Goal: Task Accomplishment & Management: Complete application form

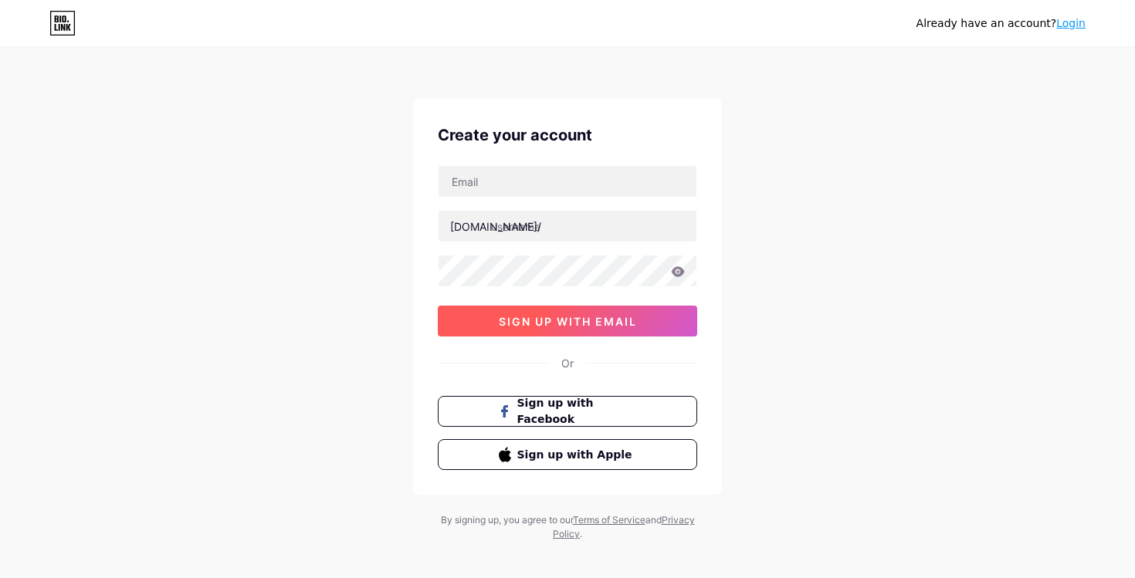
click at [563, 320] on span "sign up with email" at bounding box center [568, 321] width 138 height 13
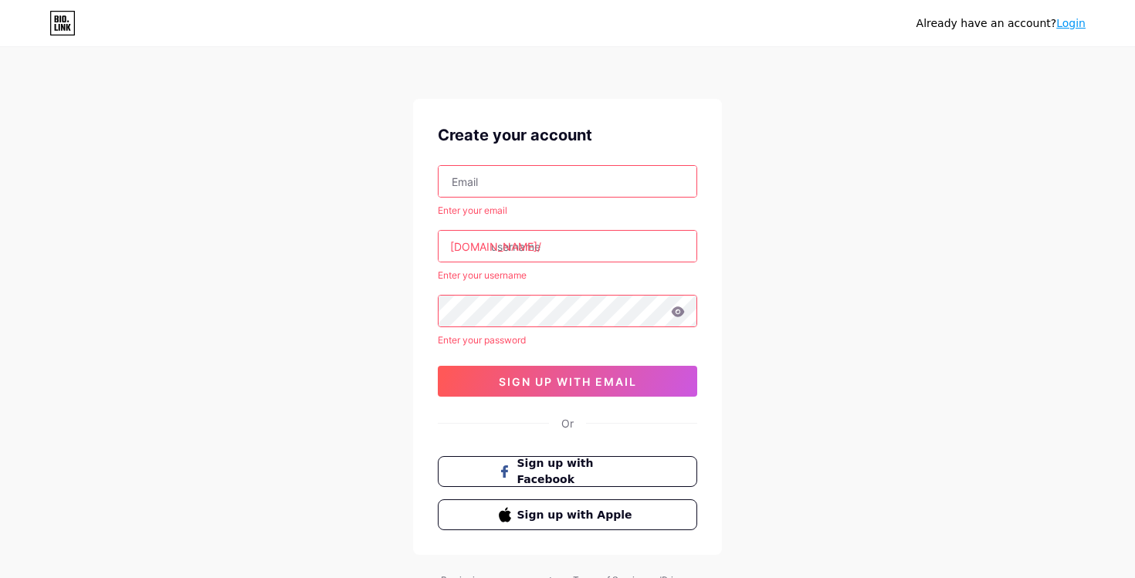
click at [521, 187] on input "text" at bounding box center [568, 181] width 258 height 31
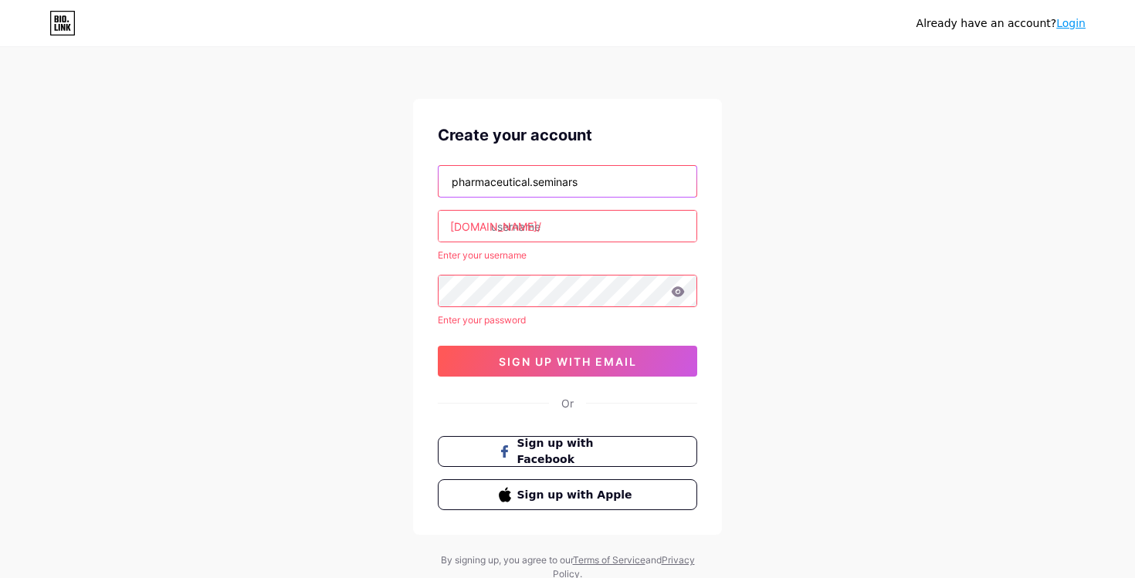
click at [656, 178] on input "pharmaceutical.seminars" at bounding box center [568, 181] width 258 height 31
type input "pharmaceutical.seminars@gmail.com"
click at [598, 227] on input "text" at bounding box center [568, 226] width 258 height 31
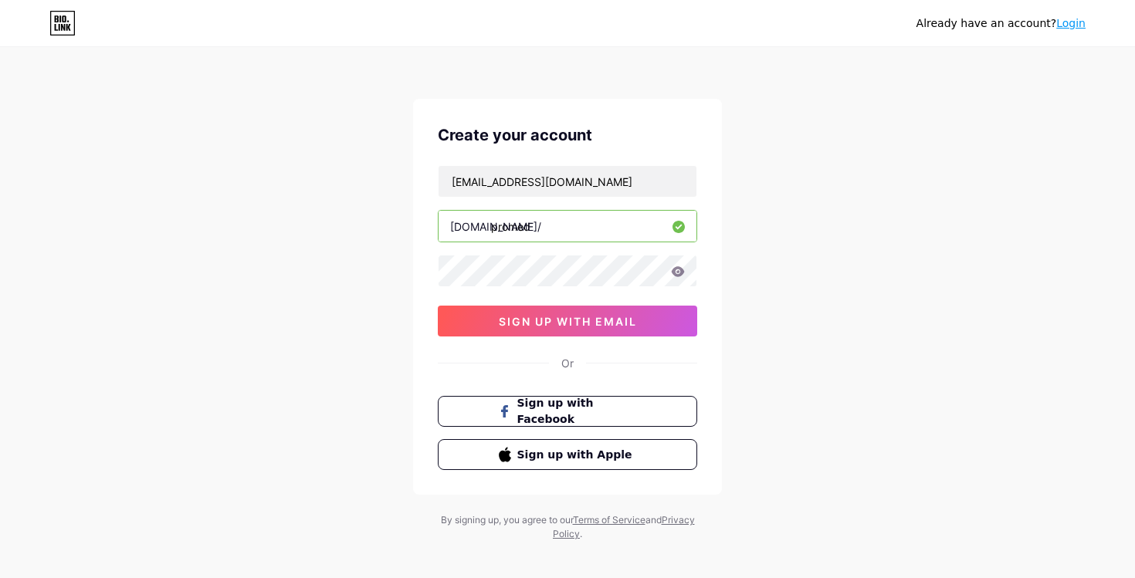
type input "promed"
click at [537, 321] on span "sign up with email" at bounding box center [568, 321] width 138 height 13
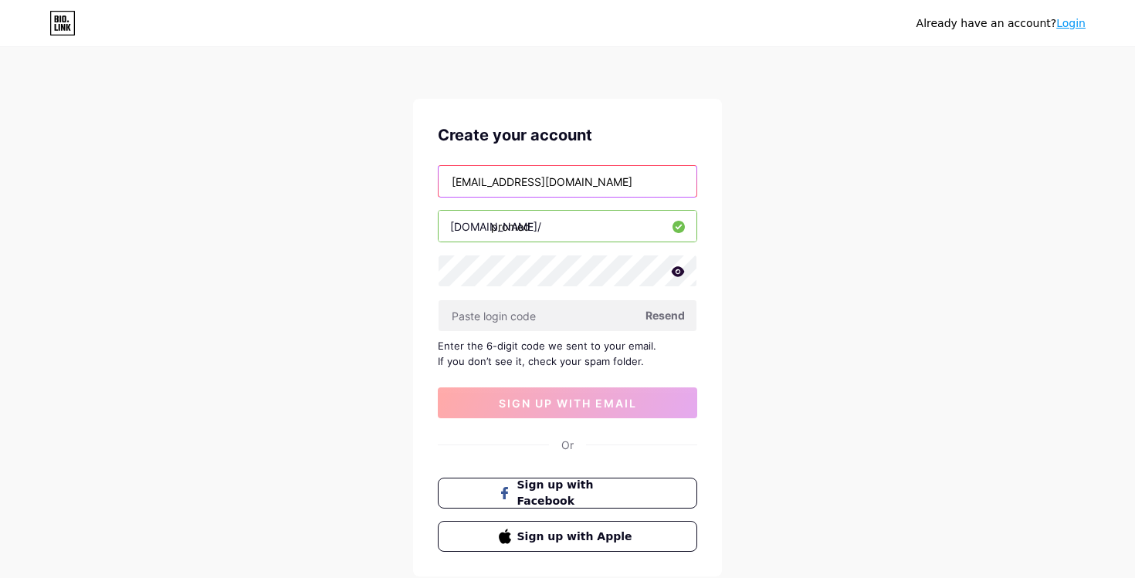
drag, startPoint x: 643, startPoint y: 184, endPoint x: 307, endPoint y: 186, distance: 336.0
click at [307, 186] on div "Already have an account? Login Create your account pharmaceutical.seminars@gmai…" at bounding box center [567, 336] width 1135 height 673
paste input "s.seminar"
type input "[EMAIL_ADDRESS][DOMAIN_NAME]"
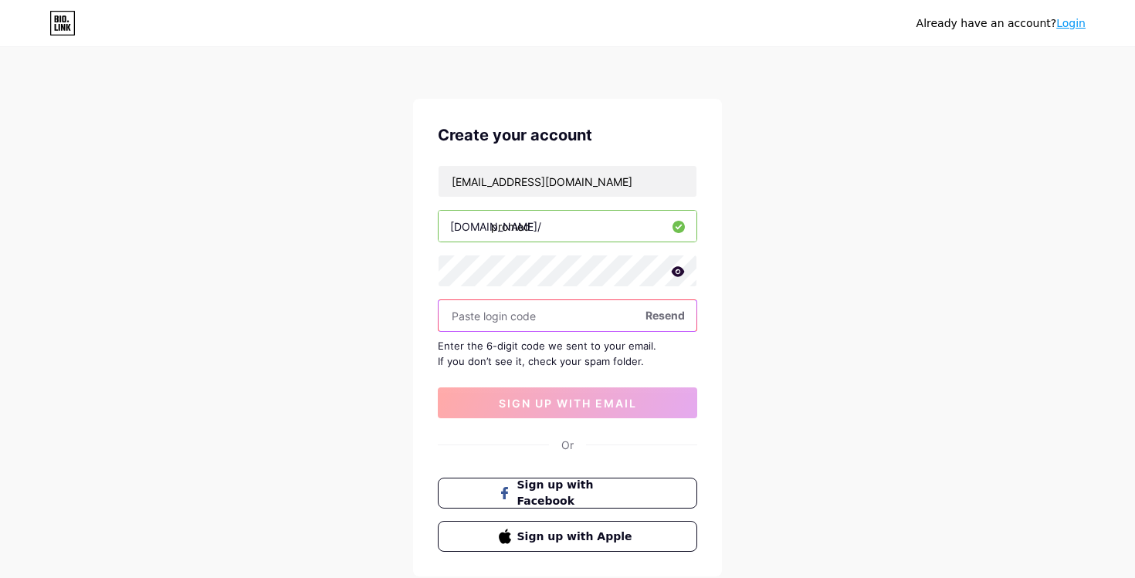
click at [546, 322] on input "text" at bounding box center [568, 315] width 258 height 31
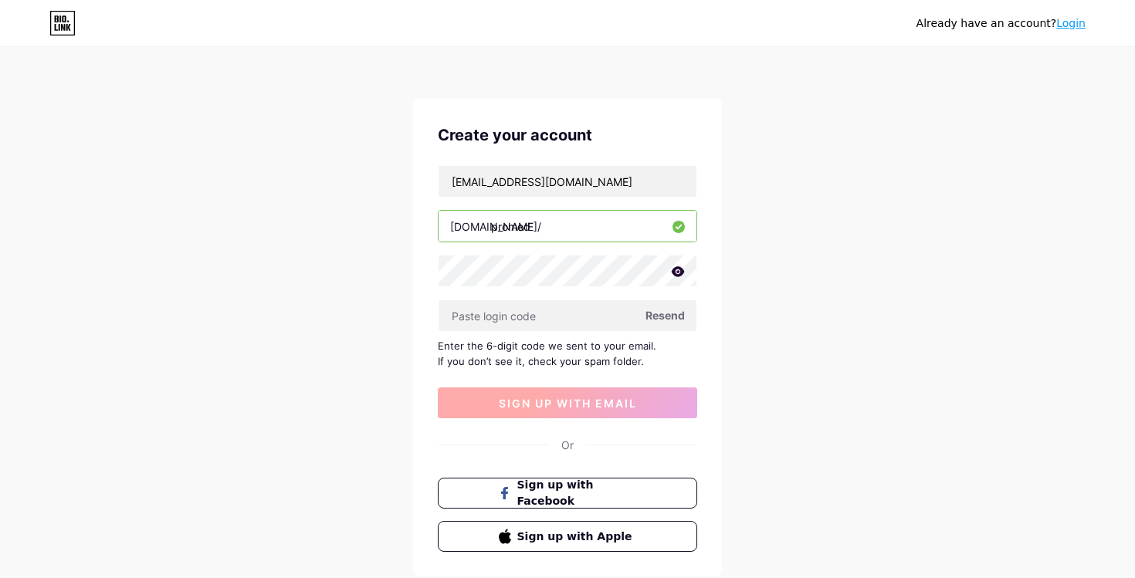
click at [570, 411] on button "sign up with email" at bounding box center [568, 403] width 260 height 31
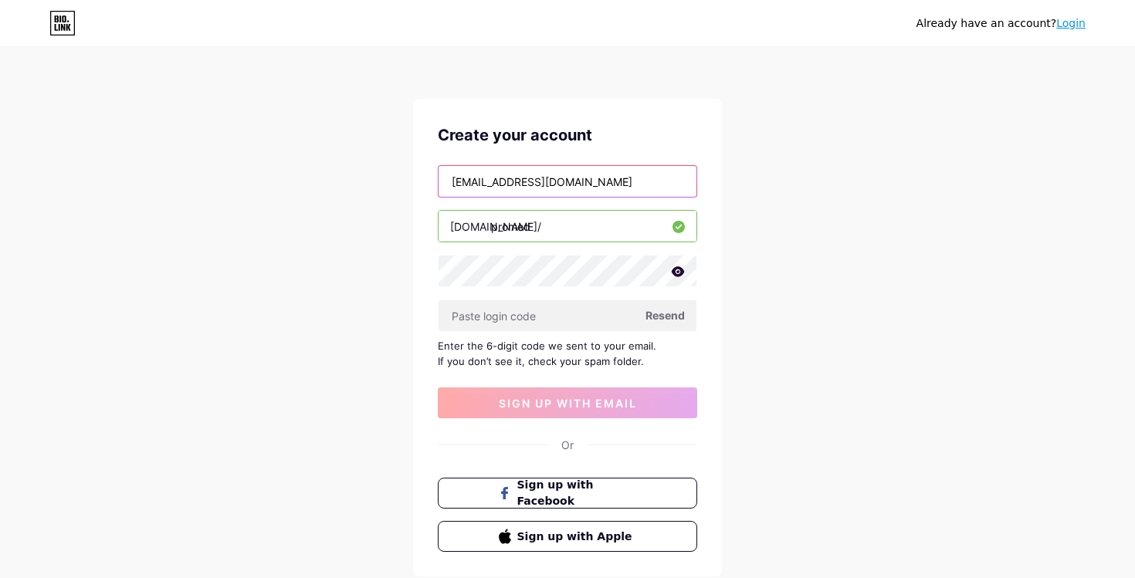
drag, startPoint x: 657, startPoint y: 185, endPoint x: 219, endPoint y: 185, distance: 437.2
click at [219, 185] on div "Already have an account? Login Create your account pharmaceuticals.seminar@gmai…" at bounding box center [567, 336] width 1135 height 673
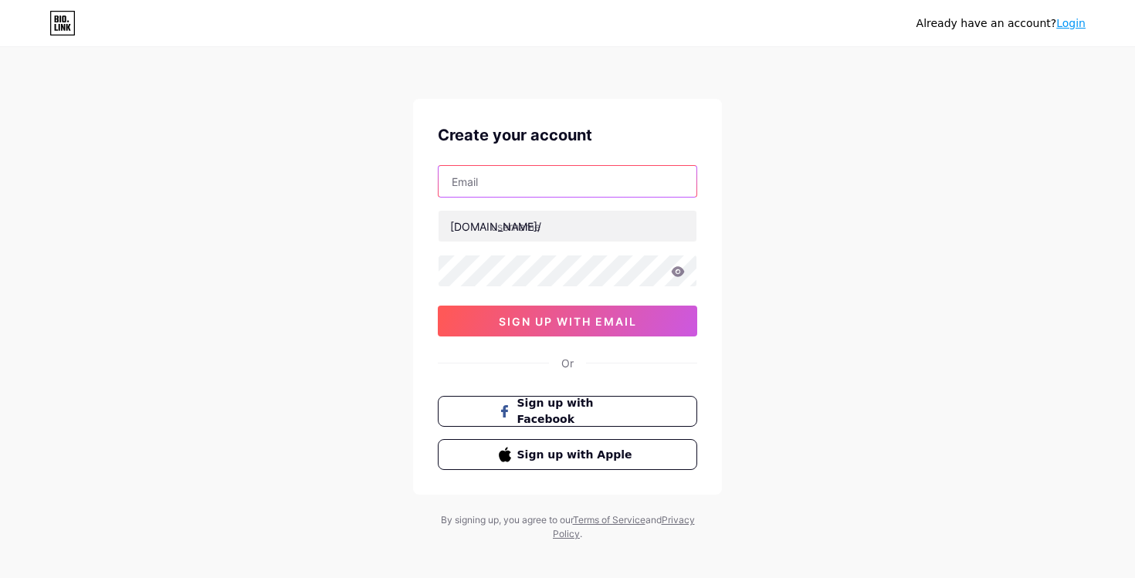
click at [478, 175] on input "text" at bounding box center [568, 181] width 258 height 31
paste input "[EMAIL_ADDRESS][DOMAIN_NAME]"
type input "[EMAIL_ADDRESS][DOMAIN_NAME]"
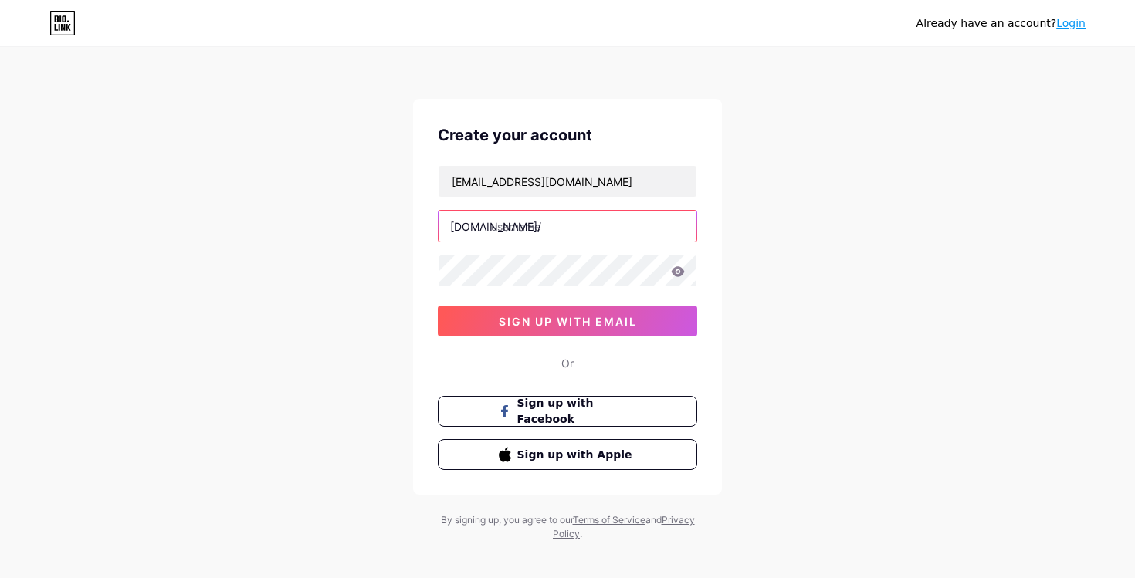
click at [553, 229] on input "text" at bounding box center [568, 226] width 258 height 31
type input "promed"
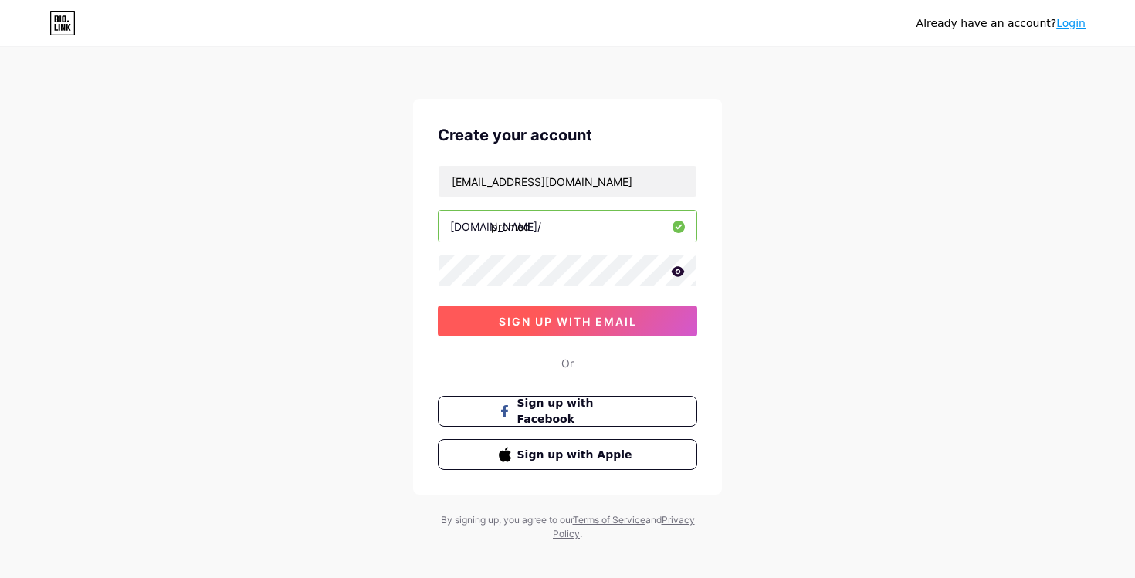
click at [539, 324] on span "sign up with email" at bounding box center [568, 321] width 138 height 13
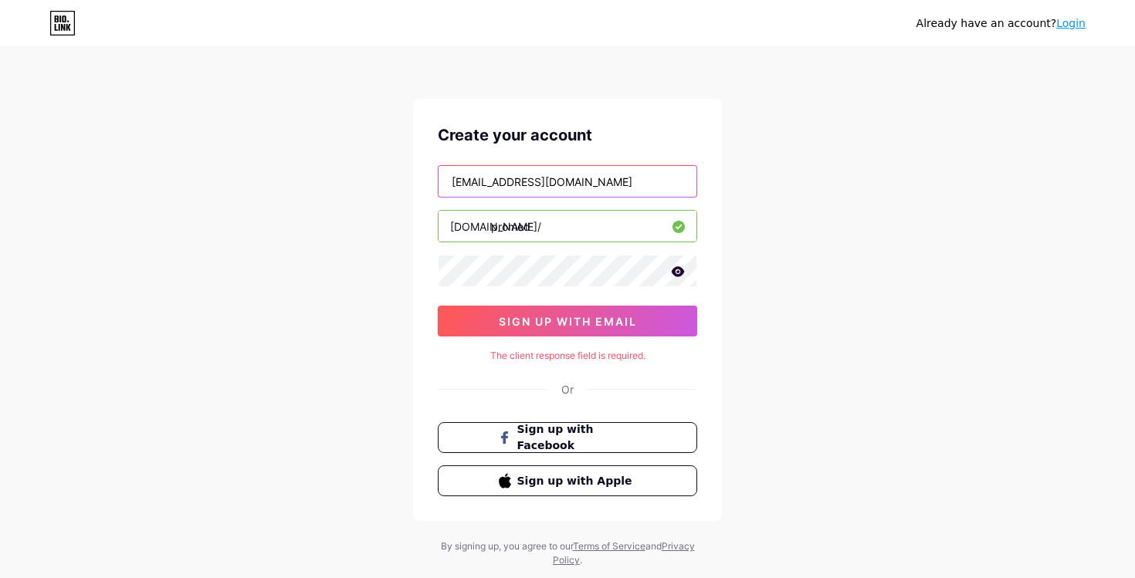
click at [579, 191] on input "[EMAIL_ADDRESS][DOMAIN_NAME]" at bounding box center [568, 181] width 258 height 31
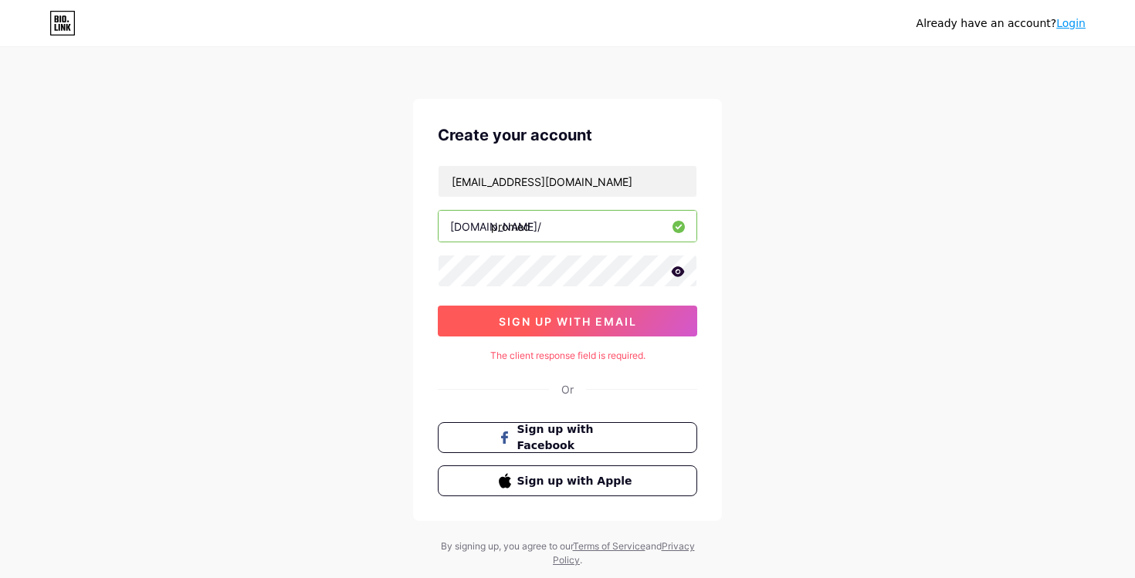
click at [575, 317] on span "sign up with email" at bounding box center [568, 321] width 138 height 13
click at [559, 224] on input "promed" at bounding box center [568, 226] width 258 height 31
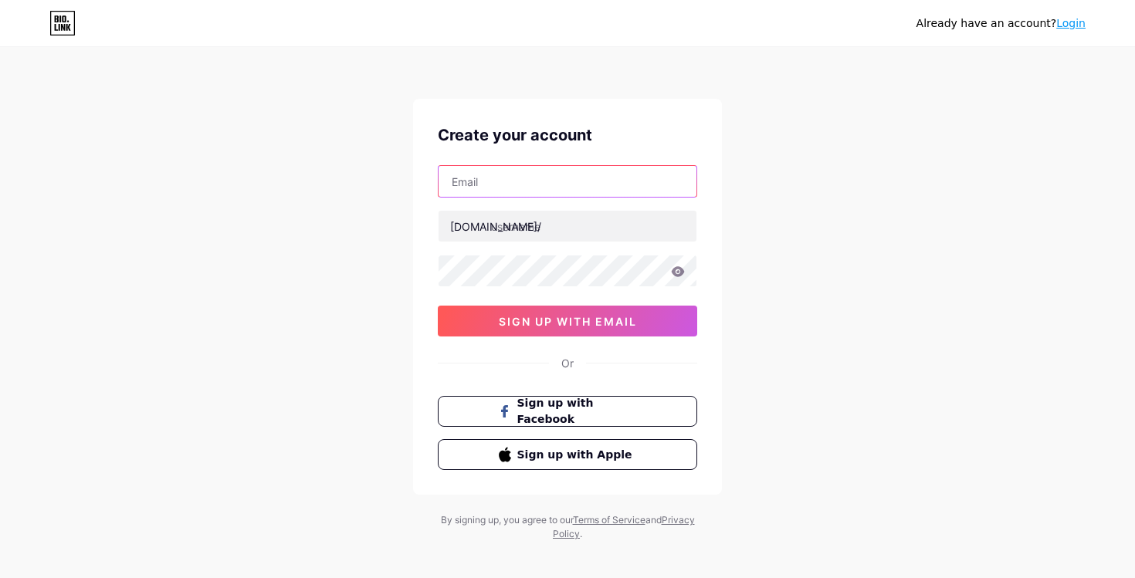
click at [480, 174] on input "text" at bounding box center [568, 181] width 258 height 31
paste input "[EMAIL_ADDRESS][DOMAIN_NAME]"
type input "[EMAIL_ADDRESS][DOMAIN_NAME]"
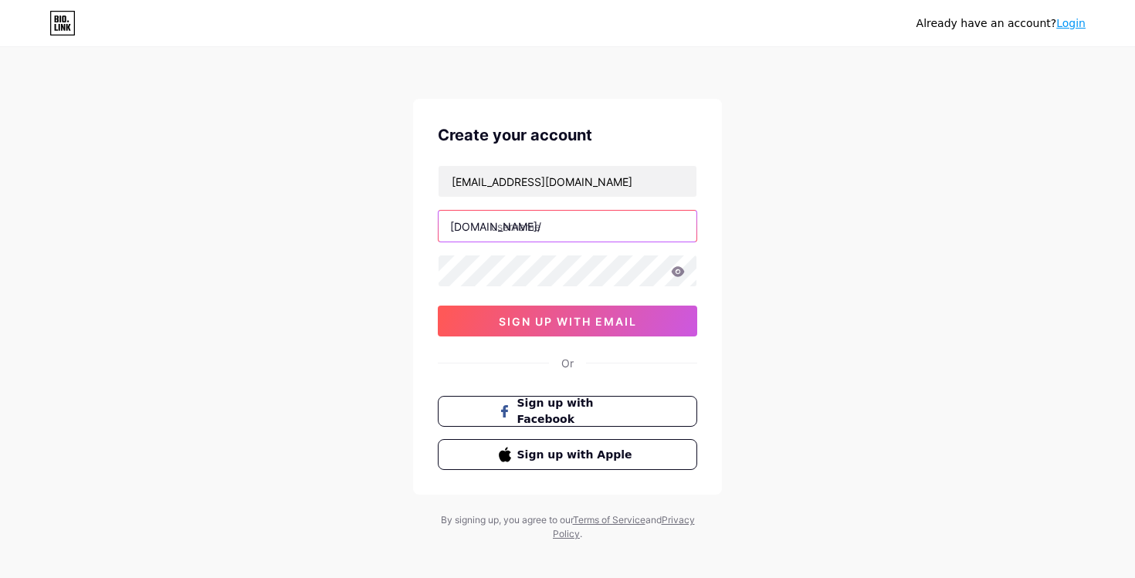
click at [563, 237] on input "text" at bounding box center [568, 226] width 258 height 31
type input "promed"
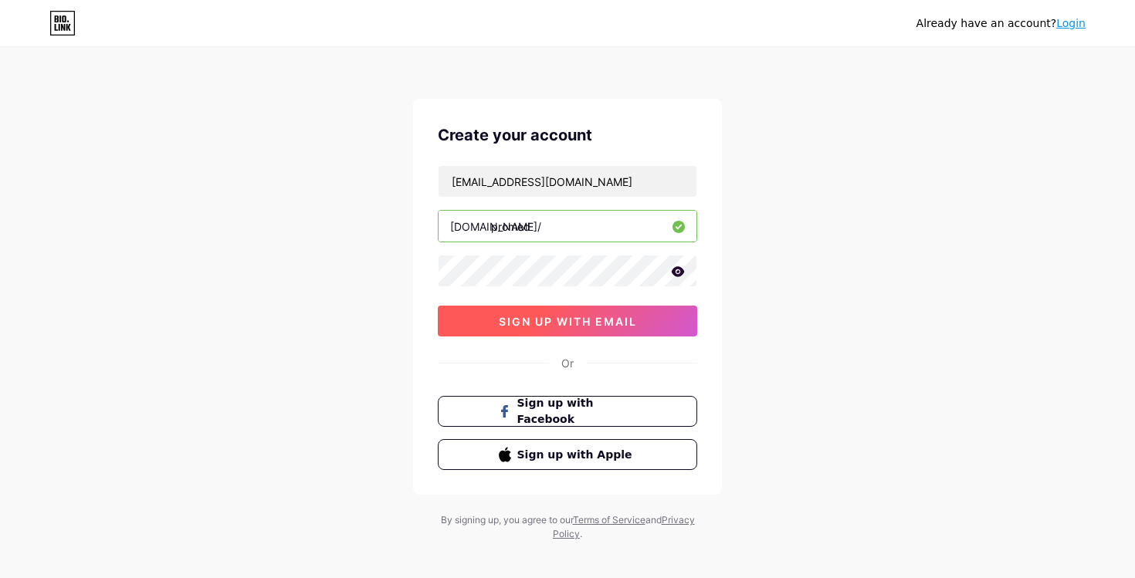
click at [500, 314] on button "sign up with email" at bounding box center [568, 321] width 260 height 31
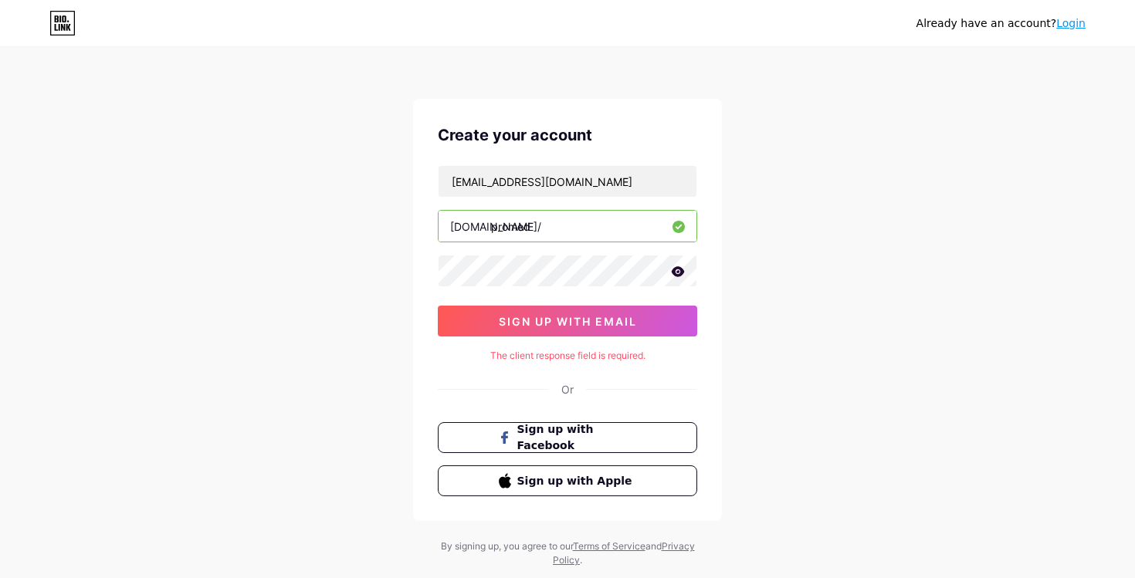
scroll to position [39, 0]
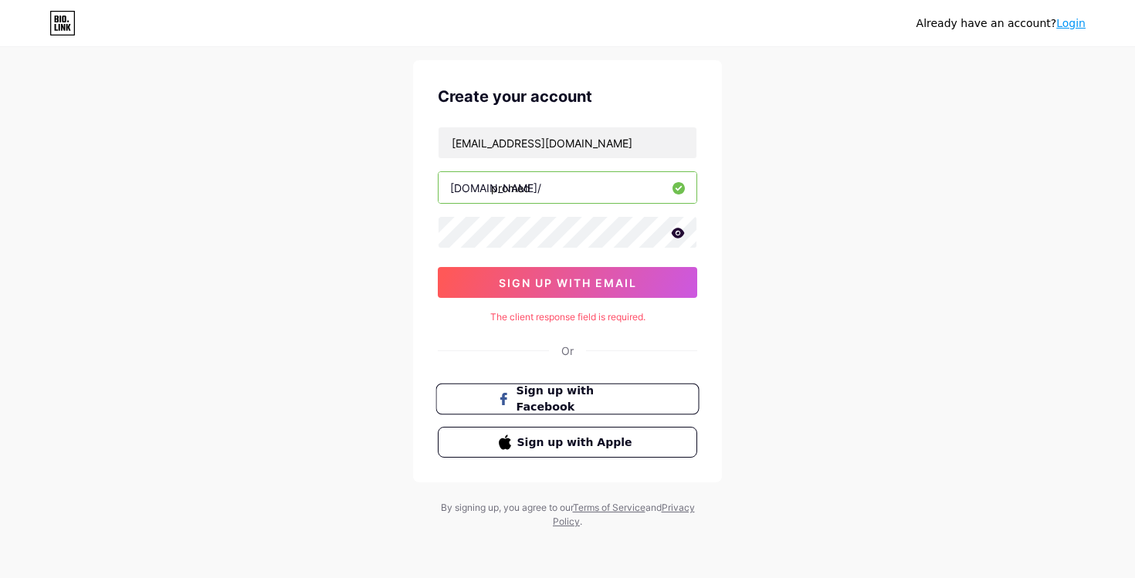
click at [548, 401] on span "Sign up with Facebook" at bounding box center [577, 399] width 121 height 33
click at [599, 287] on span "sign up with email" at bounding box center [568, 283] width 138 height 13
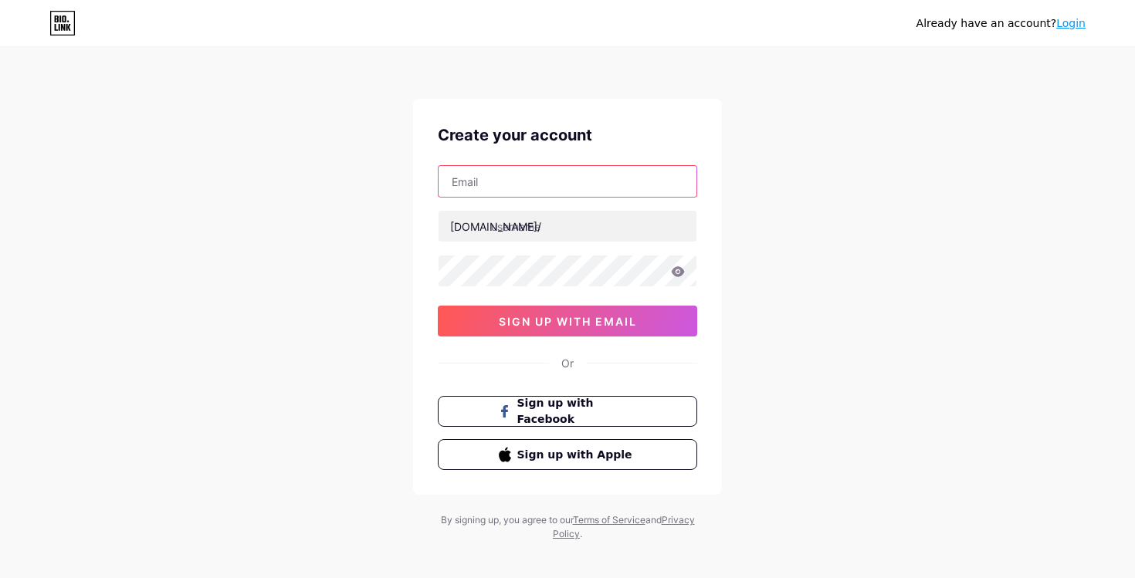
click at [508, 175] on input "text" at bounding box center [568, 181] width 258 height 31
paste input "[EMAIL_ADDRESS][DOMAIN_NAME]"
type input "[EMAIL_ADDRESS][DOMAIN_NAME]"
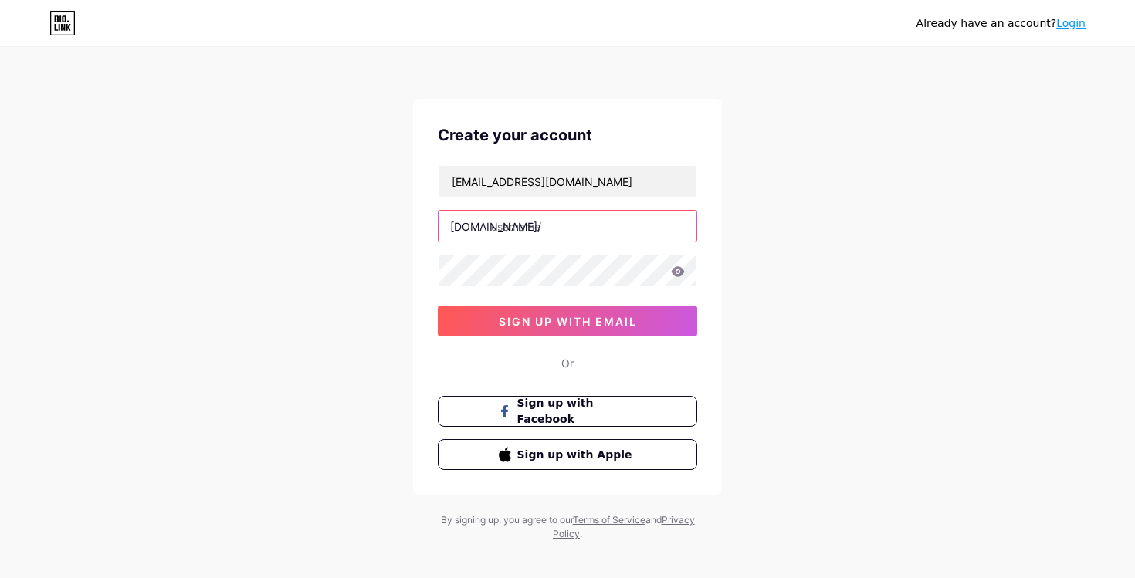
click at [499, 231] on input "text" at bounding box center [568, 226] width 258 height 31
type input "promed"
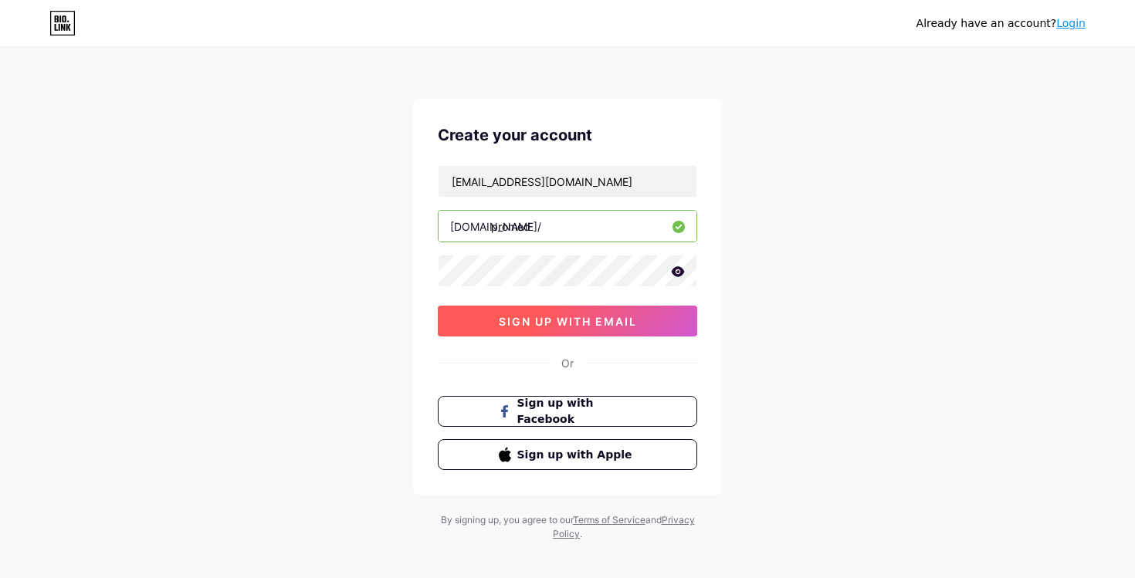
click at [494, 308] on button "sign up with email" at bounding box center [568, 321] width 260 height 31
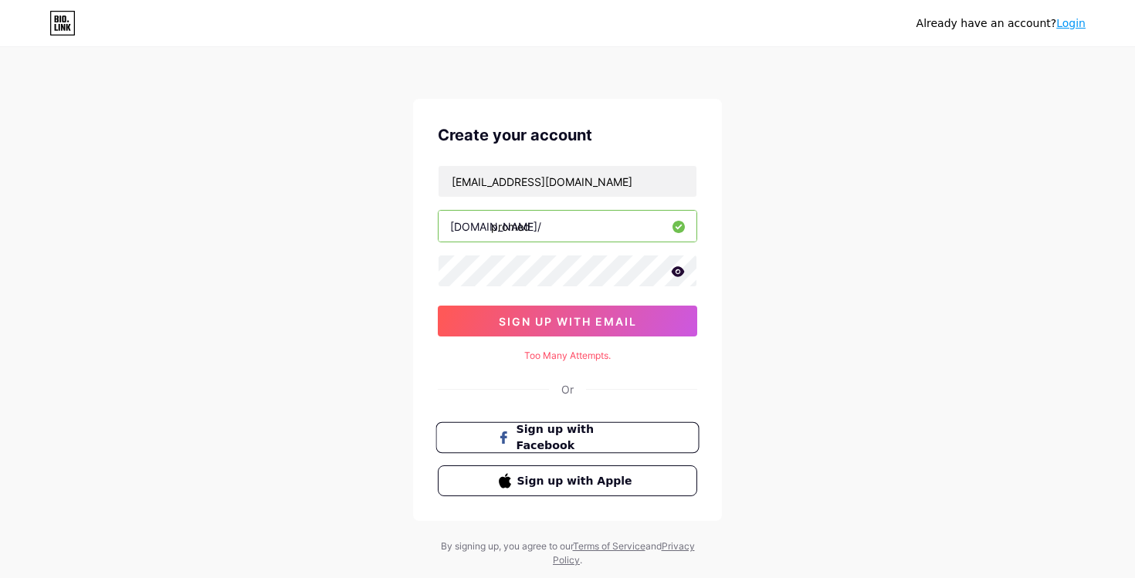
click at [572, 434] on span "Sign up with Facebook" at bounding box center [577, 438] width 121 height 33
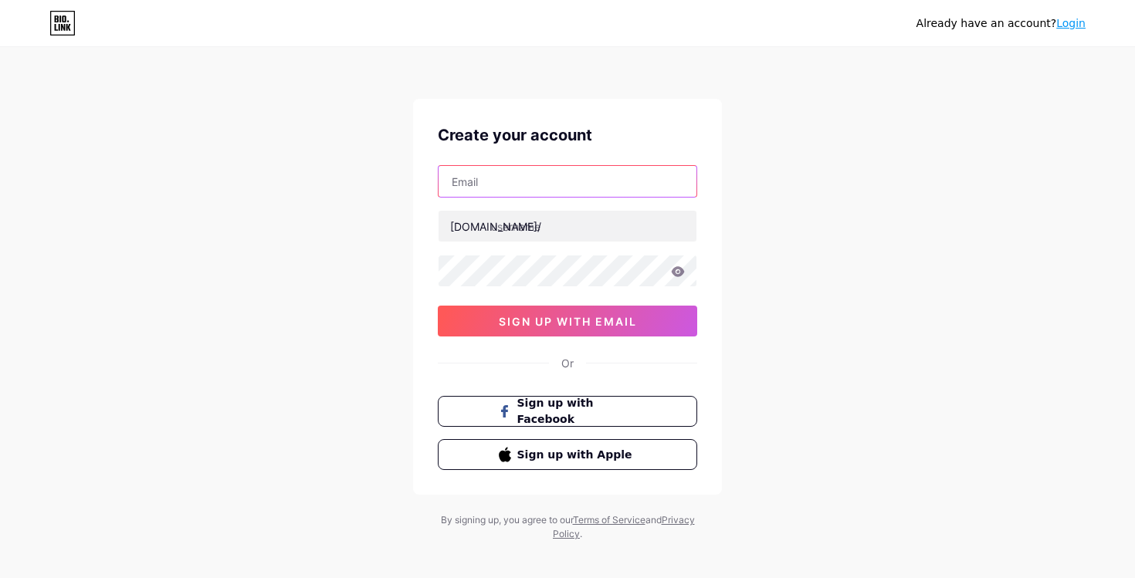
click at [541, 179] on input "text" at bounding box center [568, 181] width 258 height 31
type input "[EMAIL_ADDRESS][DOMAIN_NAME]"
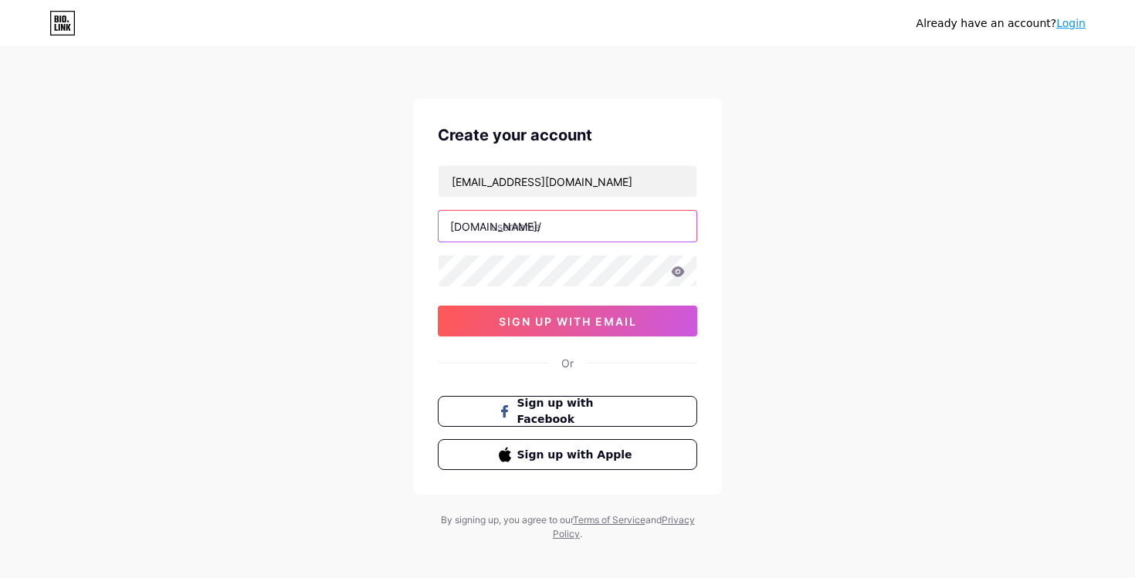
click at [534, 234] on input "text" at bounding box center [568, 226] width 258 height 31
type input "promed"
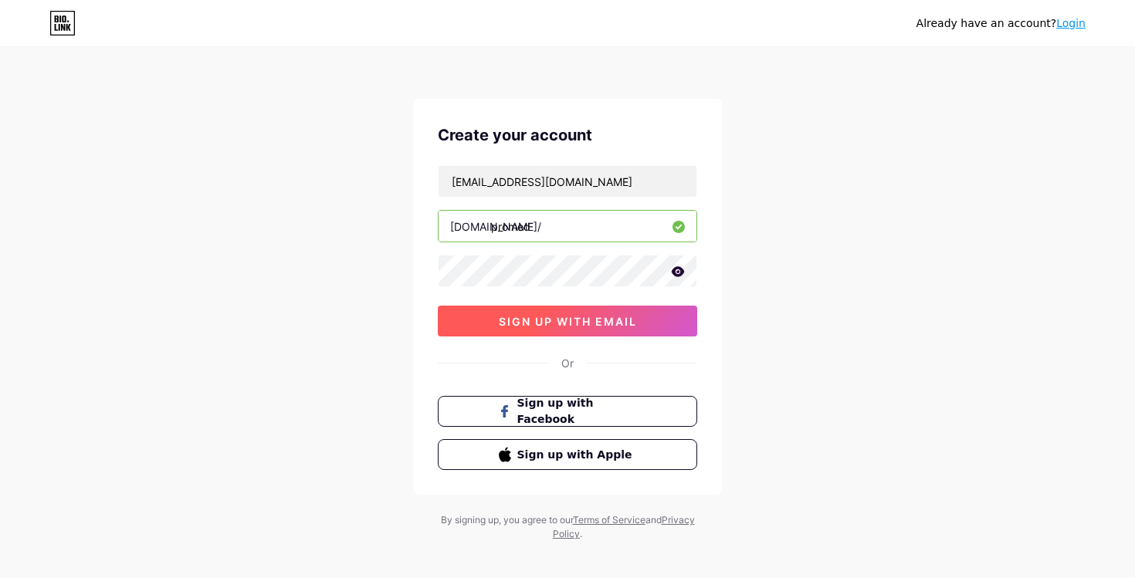
click at [536, 330] on button "sign up with email" at bounding box center [568, 321] width 260 height 31
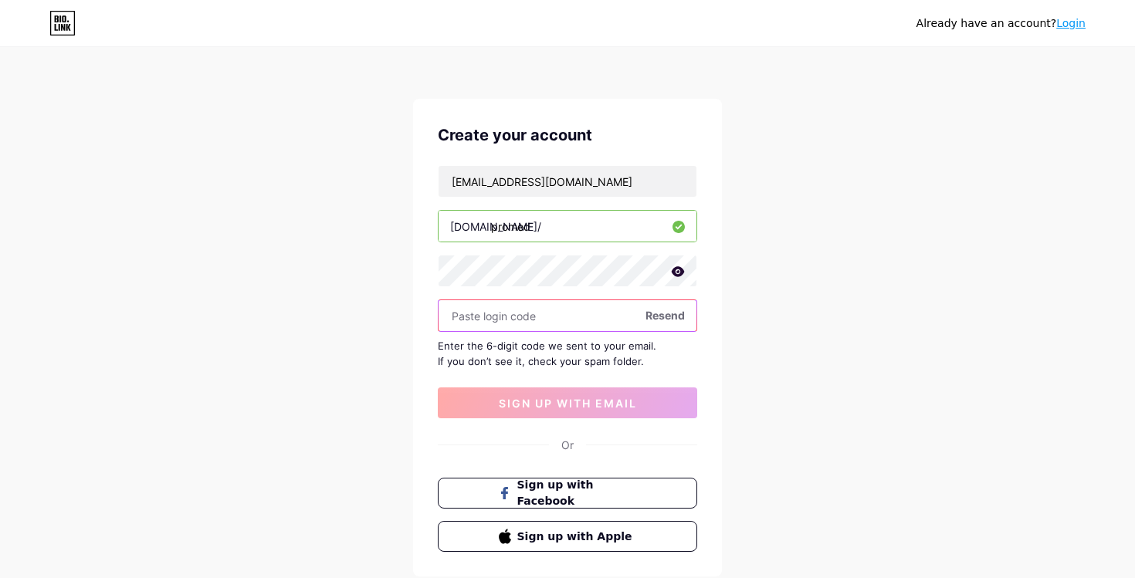
paste input "857852"
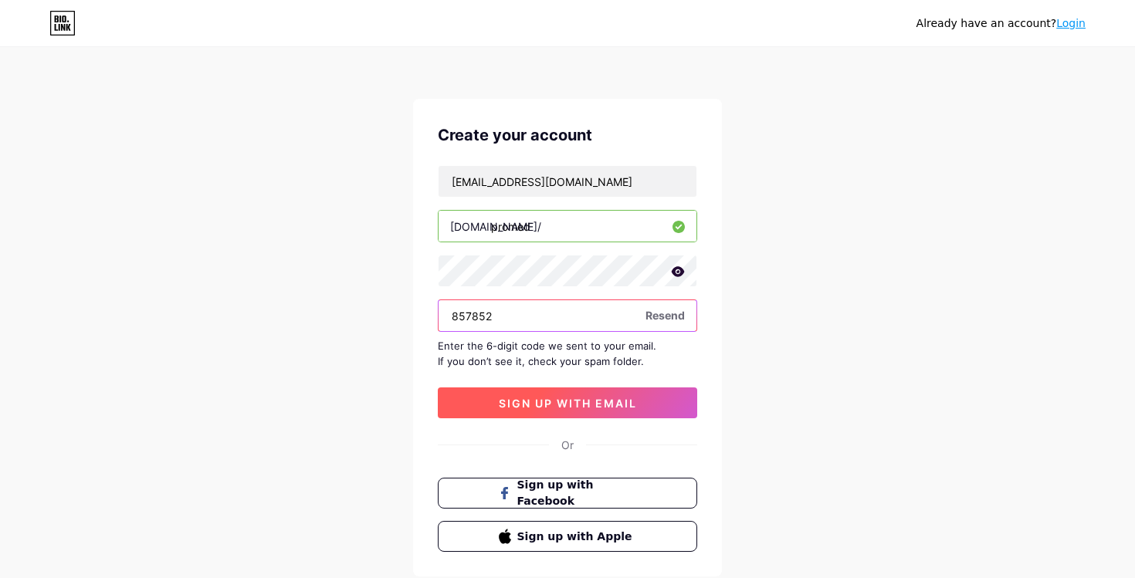
type input "857852"
click at [553, 397] on span "sign up with email" at bounding box center [568, 403] width 138 height 13
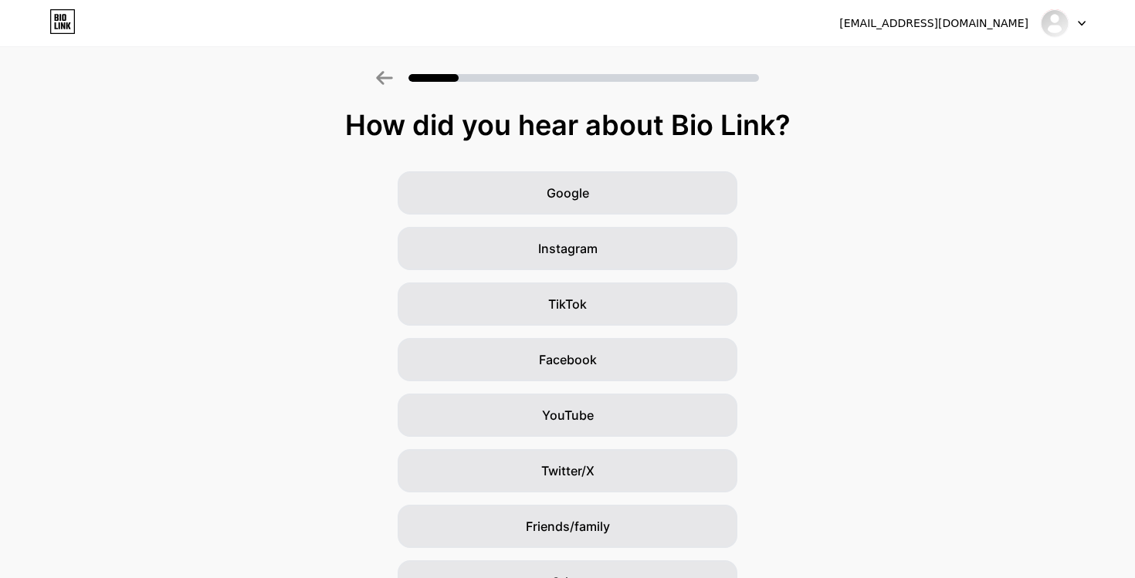
click at [1033, 134] on div "How did you hear about Bio Link?" at bounding box center [568, 125] width 1120 height 31
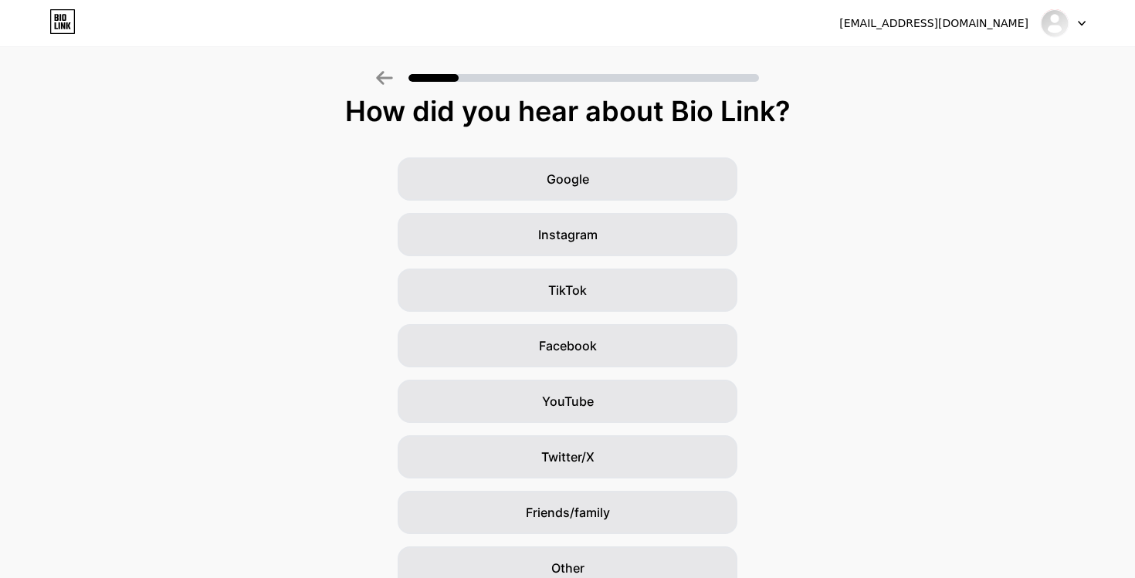
scroll to position [12, 0]
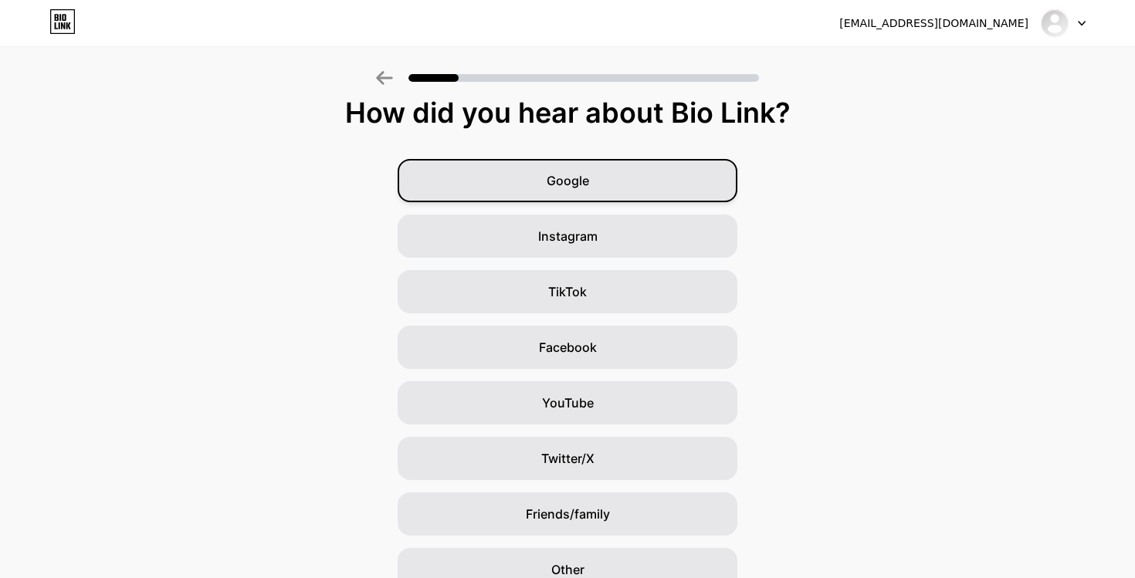
click at [594, 194] on div "Google" at bounding box center [568, 180] width 340 height 43
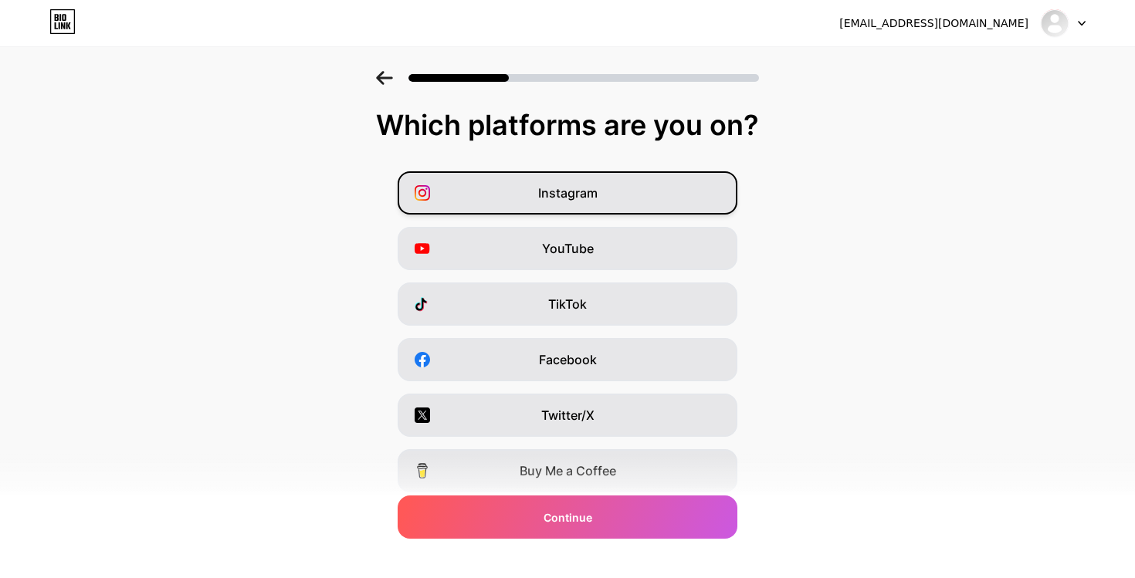
click at [601, 194] on div "Instagram" at bounding box center [568, 192] width 340 height 43
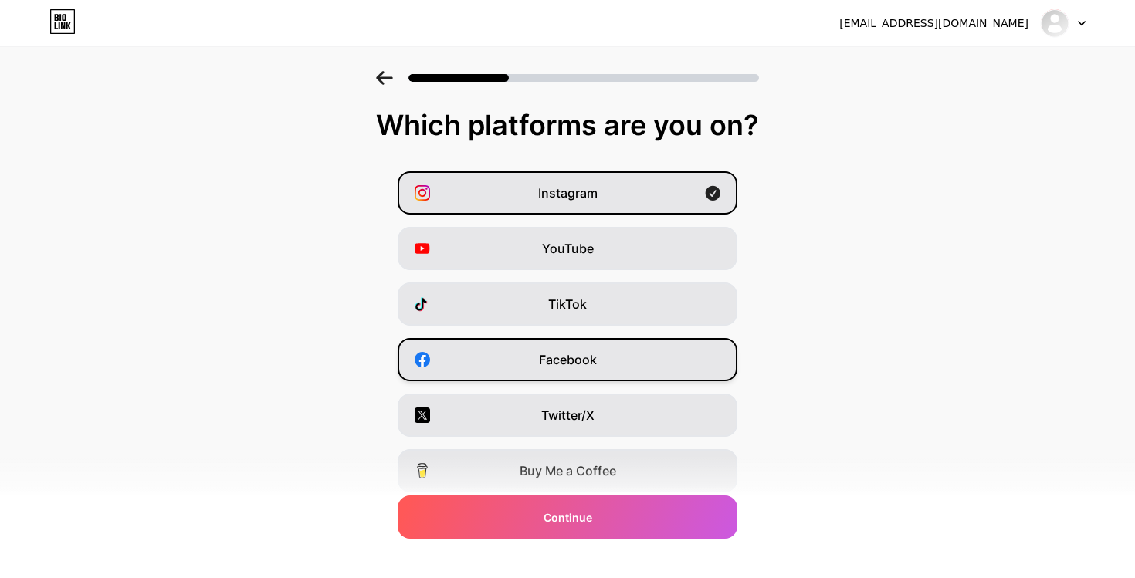
click at [602, 380] on div "Facebook" at bounding box center [568, 359] width 340 height 43
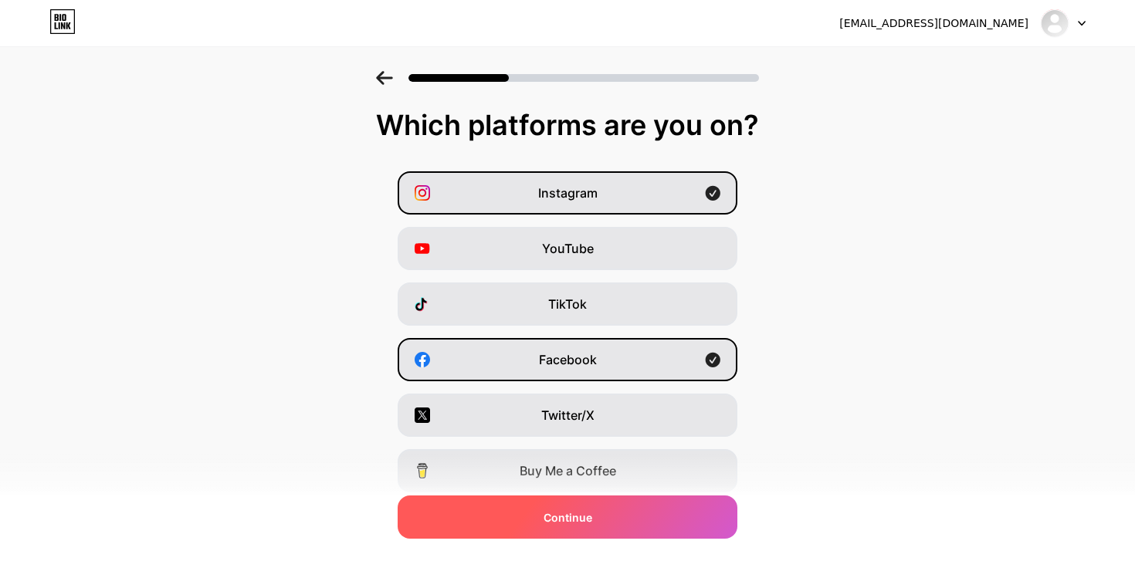
click at [599, 524] on div "Continue" at bounding box center [568, 517] width 340 height 43
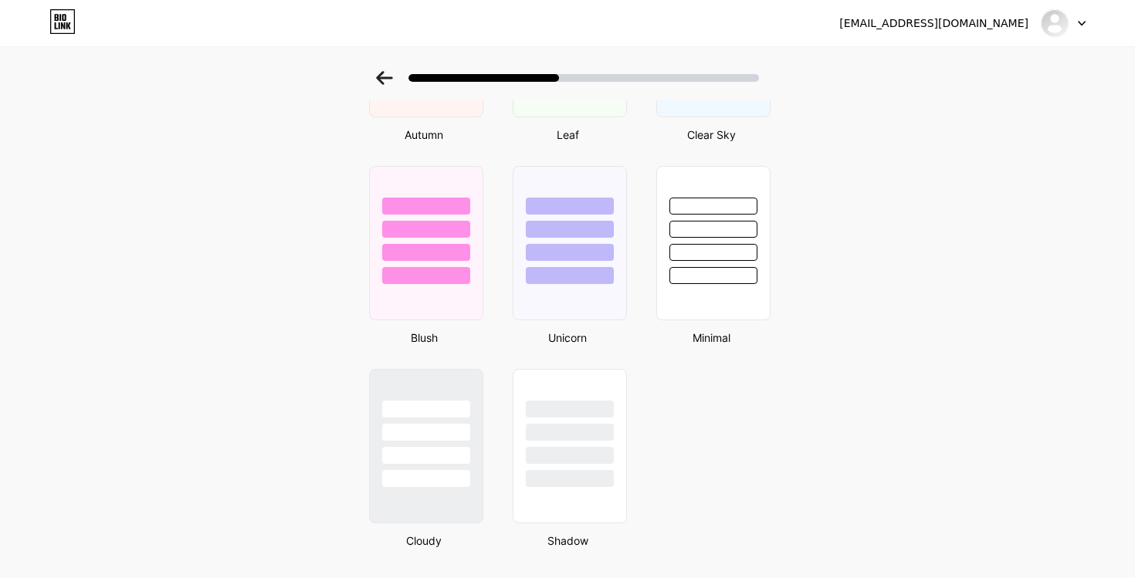
scroll to position [1261, 0]
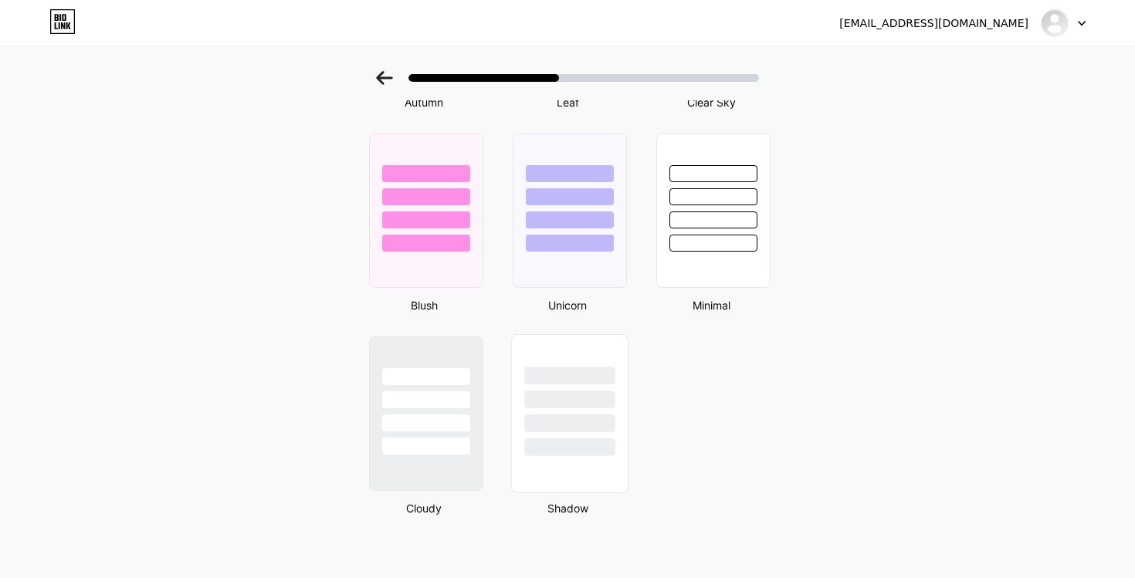
click at [568, 395] on div at bounding box center [569, 400] width 90 height 18
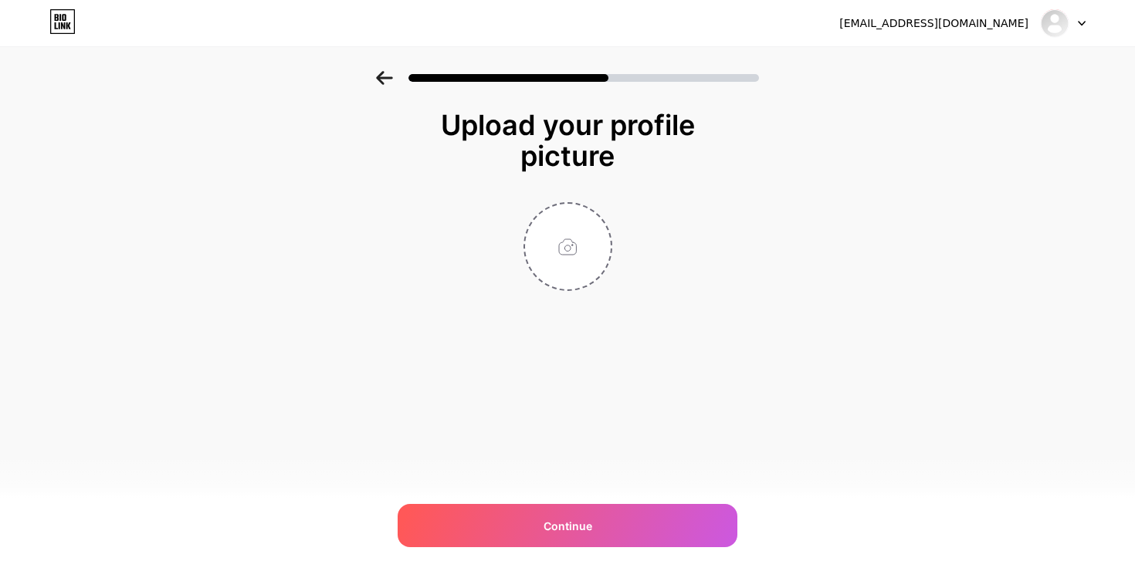
scroll to position [0, 0]
click at [547, 252] on input "file" at bounding box center [568, 247] width 86 height 86
type input "C:\fakepath\ChatGPT Image 12. Okt. 2025, 18_46_58.png"
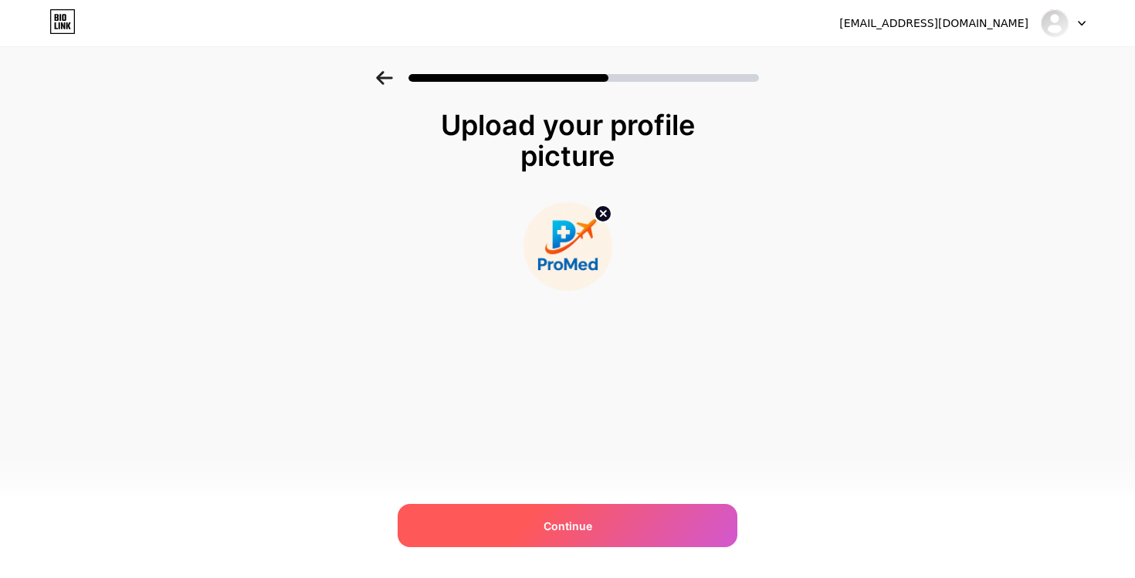
click at [515, 528] on div "Continue" at bounding box center [568, 525] width 340 height 43
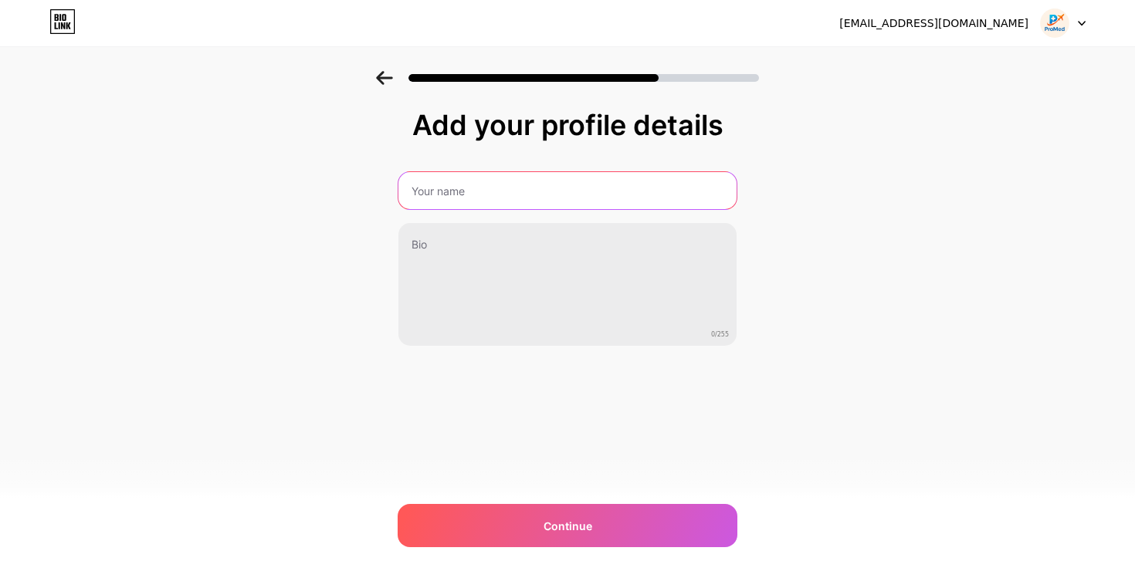
click at [514, 195] on input "text" at bounding box center [568, 190] width 338 height 37
type input "ProMed"
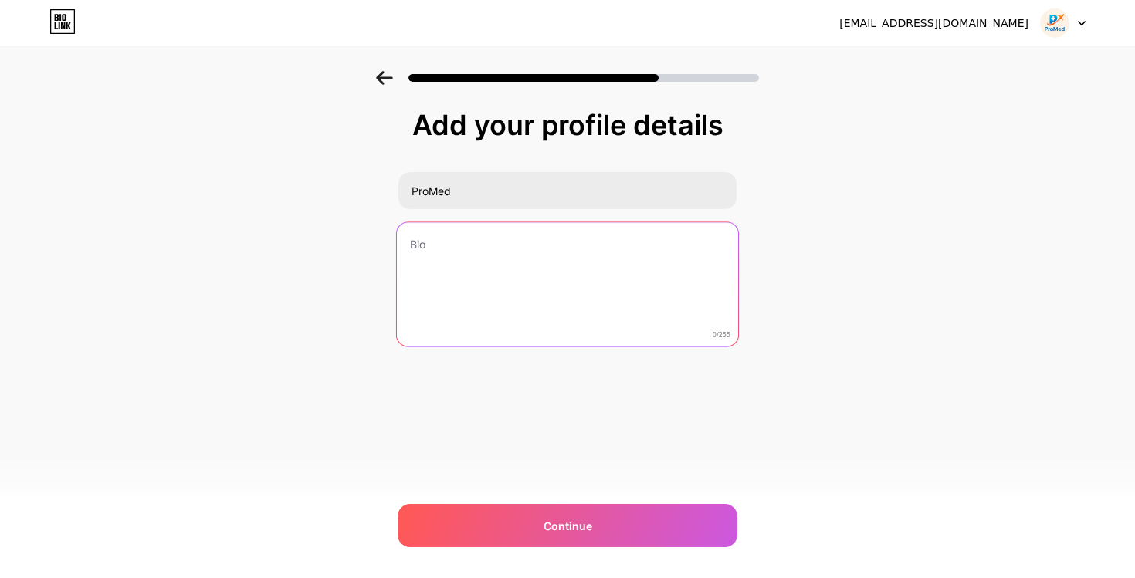
click at [530, 246] on textarea at bounding box center [567, 285] width 341 height 126
paste textarea "تأمين فيزا للسفر والمعادلة في [GEOGRAPHIC_DATA] تأمين تسجيل في مدارس اللغة والم…"
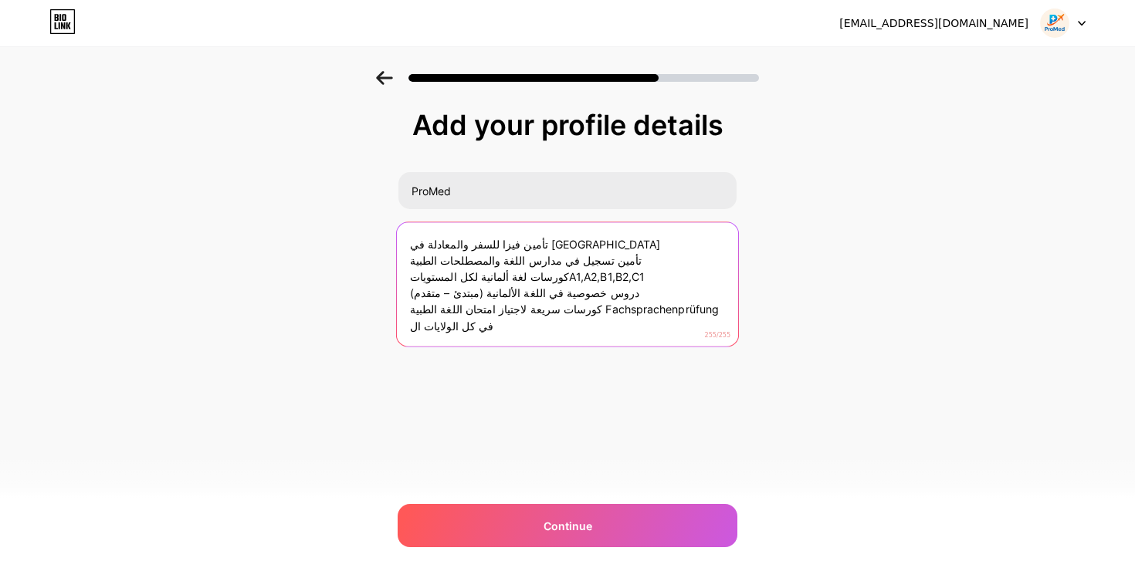
click at [565, 238] on textarea "تأمين فيزا للسفر والمعادلة في [GEOGRAPHIC_DATA] تأمين تسجيل في مدارس اللغة والم…" at bounding box center [567, 285] width 341 height 126
click at [412, 244] on textarea "تأمين فيزا للسفر والمعادلة في [GEOGRAPHIC_DATA] تأمين تسجيل في مدارس اللغة والم…" at bounding box center [567, 285] width 341 height 126
click at [416, 238] on textarea "تأمين فيزا للسفر والمعادلة في [GEOGRAPHIC_DATA] تأمين تسجيل في مدارس اللغة والم…" at bounding box center [567, 285] width 341 height 126
drag, startPoint x: 412, startPoint y: 240, endPoint x: 541, endPoint y: 341, distance: 164.5
click at [544, 344] on textarea "تأمين فيزا للسفر والمعادلة في [GEOGRAPHIC_DATA] تأمين تسجيل في مدارس اللغة والم…" at bounding box center [567, 285] width 341 height 126
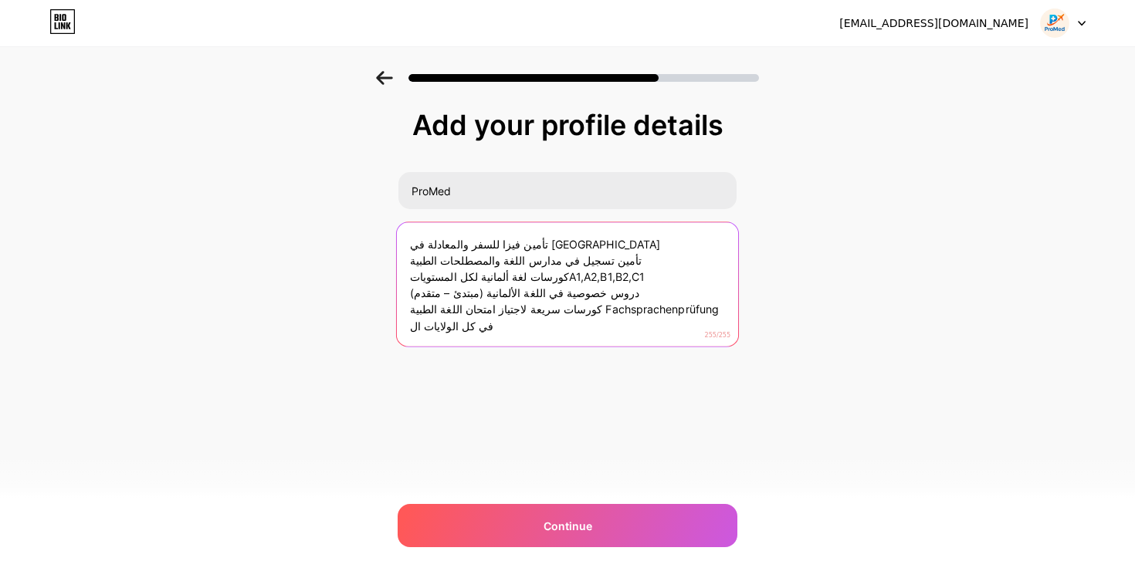
drag, startPoint x: 550, startPoint y: 242, endPoint x: 483, endPoint y: 411, distance: 182.0
click at [483, 410] on div "Add your profile details ProMed تأمين فيزا للسفر والمعادلة في [GEOGRAPHIC_DATA]…" at bounding box center [568, 267] width 340 height 314
type textarea "تأمين فيزا للسفر والمعادلة في [GEOGRAPHIC_DATA]"
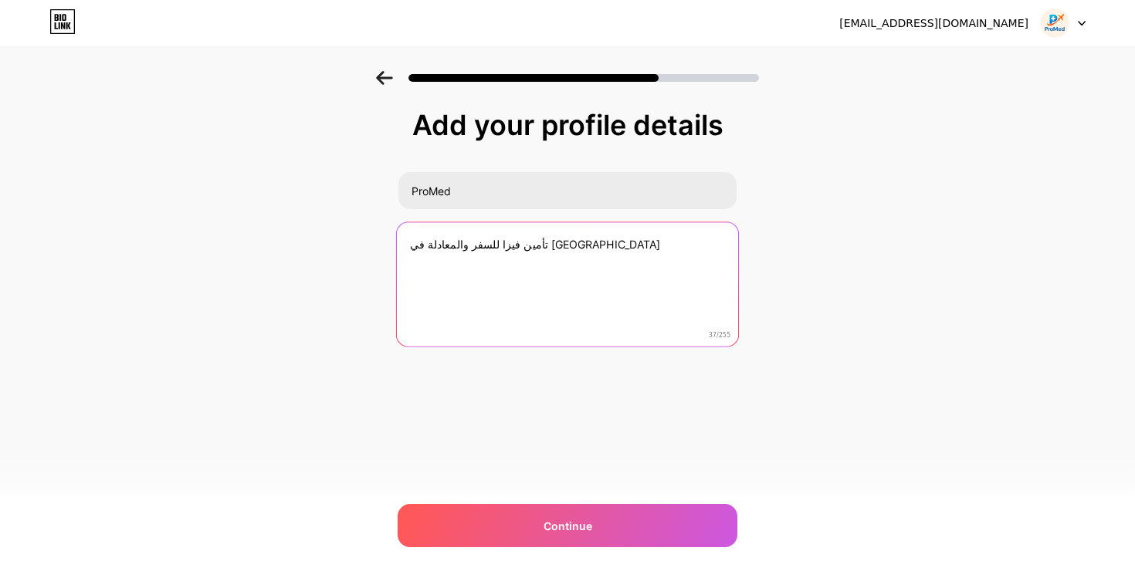
drag, startPoint x: 556, startPoint y: 251, endPoint x: 374, endPoint y: 251, distance: 182.3
click at [374, 251] on div "Add your profile details ProMed تأمين فيزا للسفر والمعادلة في [GEOGRAPHIC_DATA]…" at bounding box center [567, 247] width 1135 height 353
paste textarea "خبراء السفر ومعادلة الشهادات الطبية في [GEOGRAPHIC_DATA]"
click at [413, 260] on textarea "خبراء السفر ومعادلة الشهادات الطبية في [GEOGRAPHIC_DATA]" at bounding box center [567, 285] width 341 height 126
click at [407, 248] on textarea "خبراء السفر ومعادلة الشهادات الطبية في [GEOGRAPHIC_DATA]" at bounding box center [567, 285] width 341 height 126
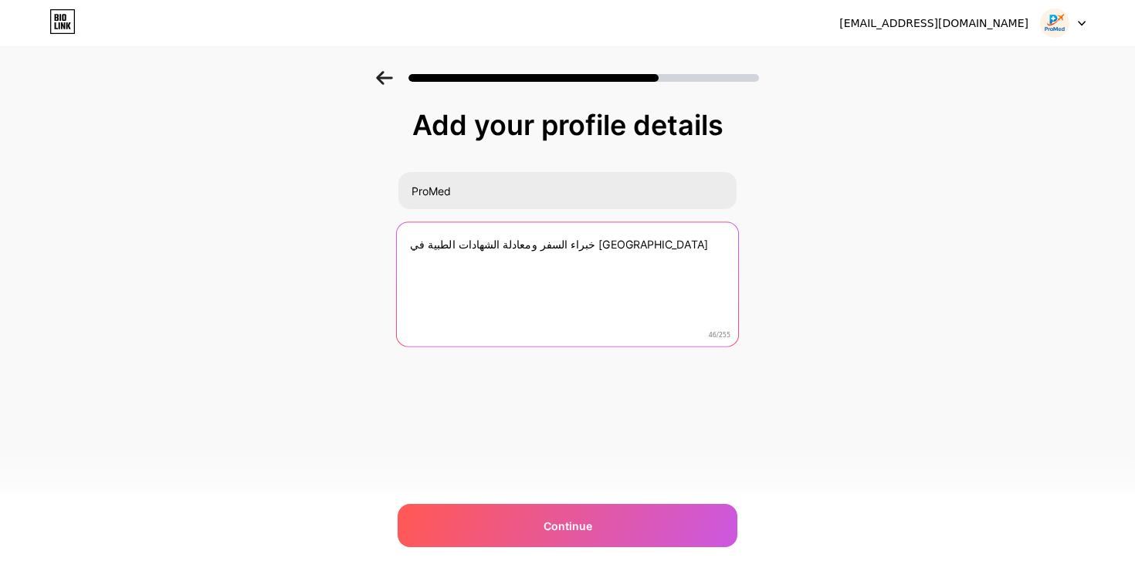
click at [606, 256] on textarea "خبراء السفر ومعادلة الشهادات الطبية في [GEOGRAPHIC_DATA]" at bounding box center [567, 285] width 341 height 126
paste textarea "بإدارة [PERSON_NAME] المؤسس و المدير تنفيذي"
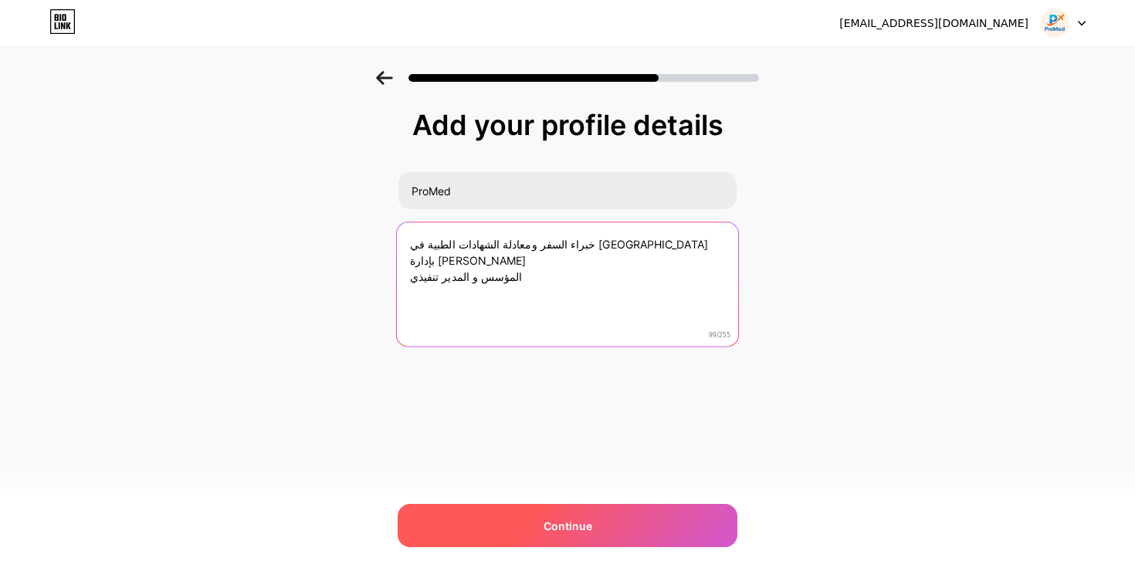
type textarea "خبراء السفر ومعادلة الشهادات الطبية في [GEOGRAPHIC_DATA] بإدارة [PERSON_NAME] ا…"
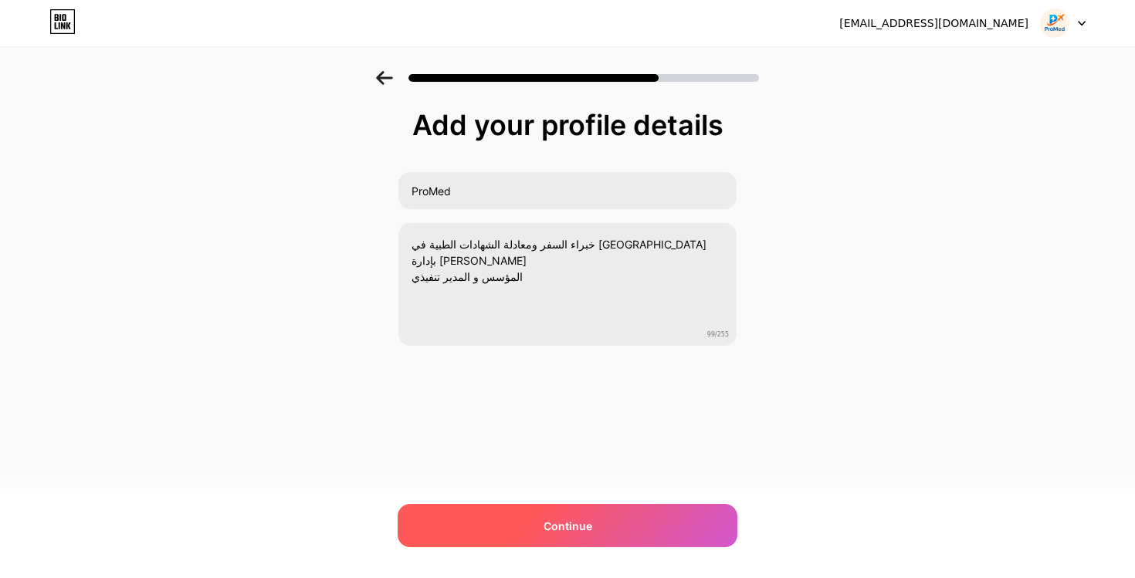
click at [546, 512] on div "Continue" at bounding box center [568, 525] width 340 height 43
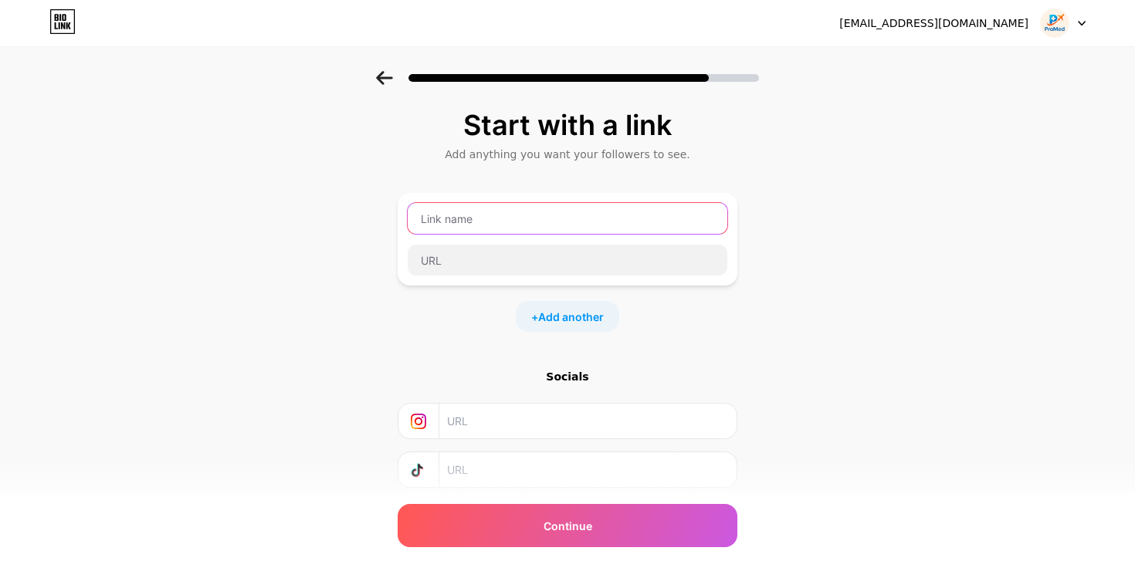
click at [511, 215] on input "text" at bounding box center [568, 218] width 320 height 31
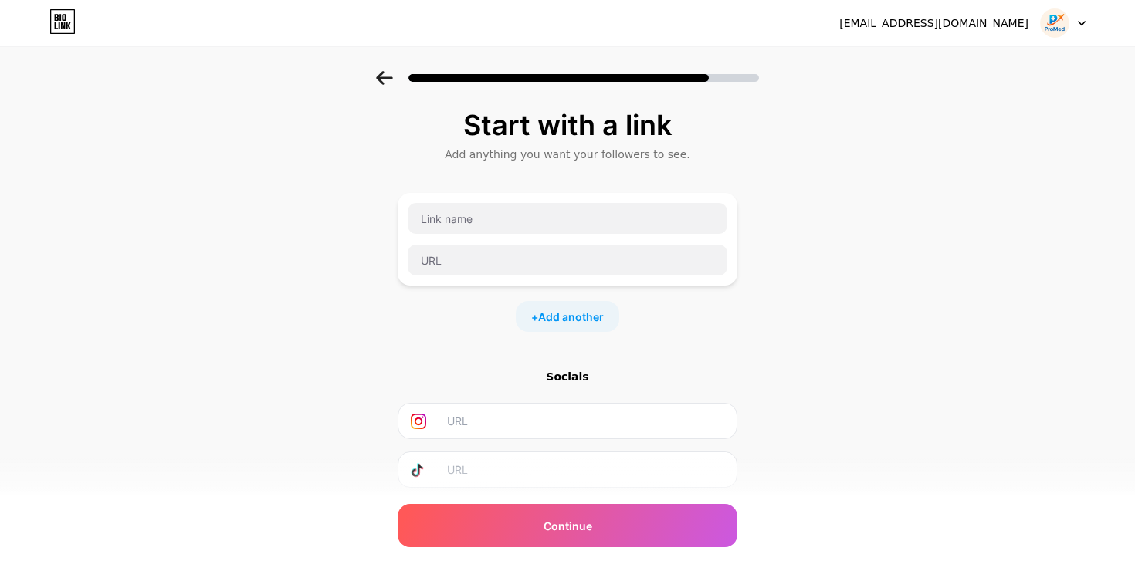
click at [463, 422] on input "text" at bounding box center [587, 421] width 280 height 35
paste input "[URL][DOMAIN_NAME]"
type input "[URL][DOMAIN_NAME]"
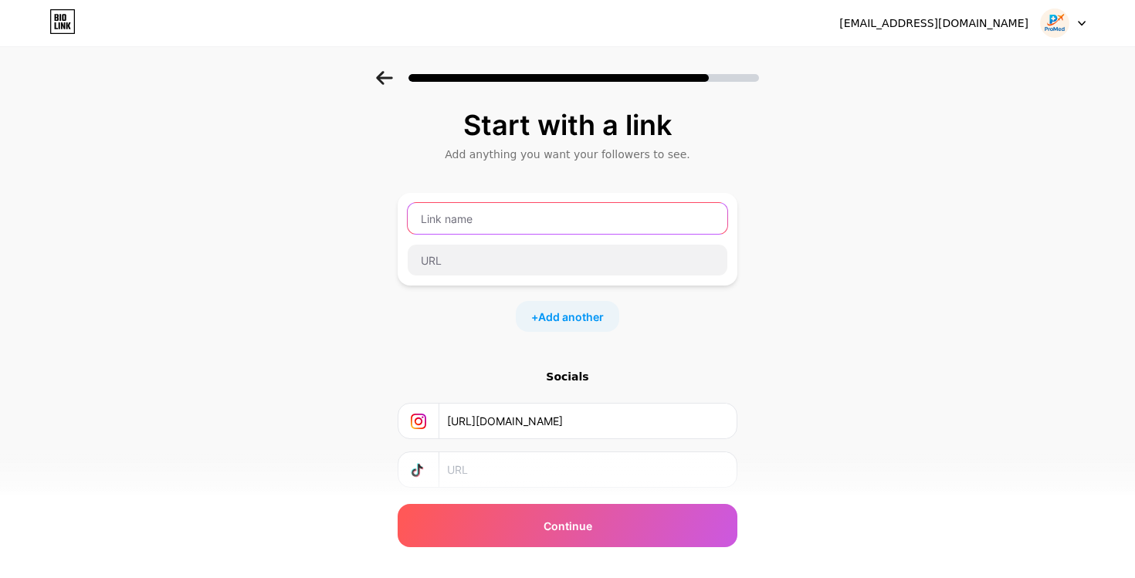
scroll to position [0, 0]
click at [487, 230] on input "text" at bounding box center [568, 218] width 320 height 31
type input "Facebook Page"
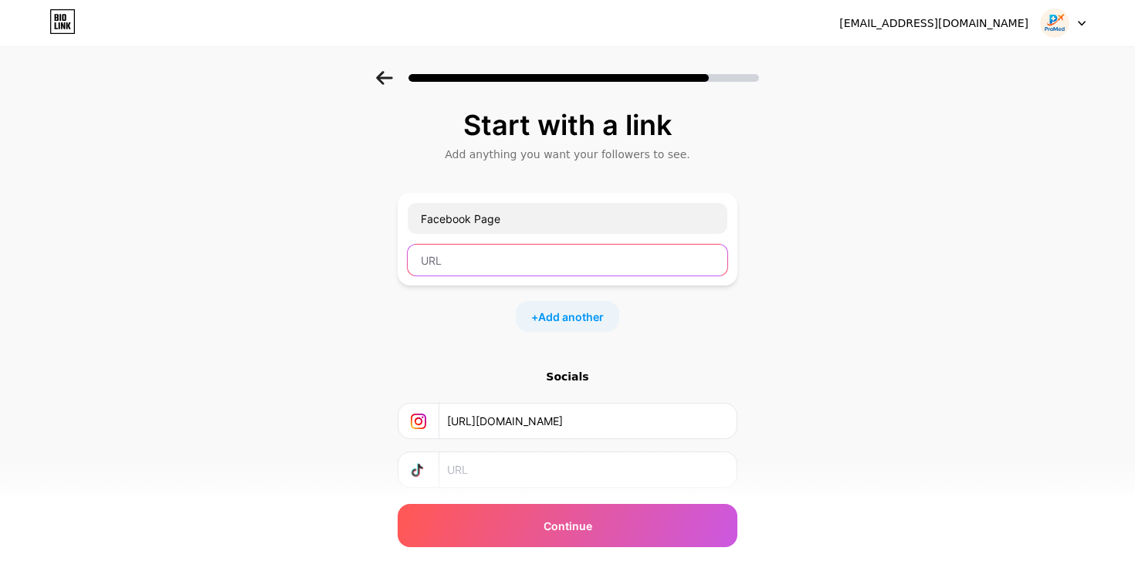
click at [500, 270] on input "text" at bounding box center [568, 260] width 320 height 31
paste input "[URL][DOMAIN_NAME]"
type input "[URL][DOMAIN_NAME]"
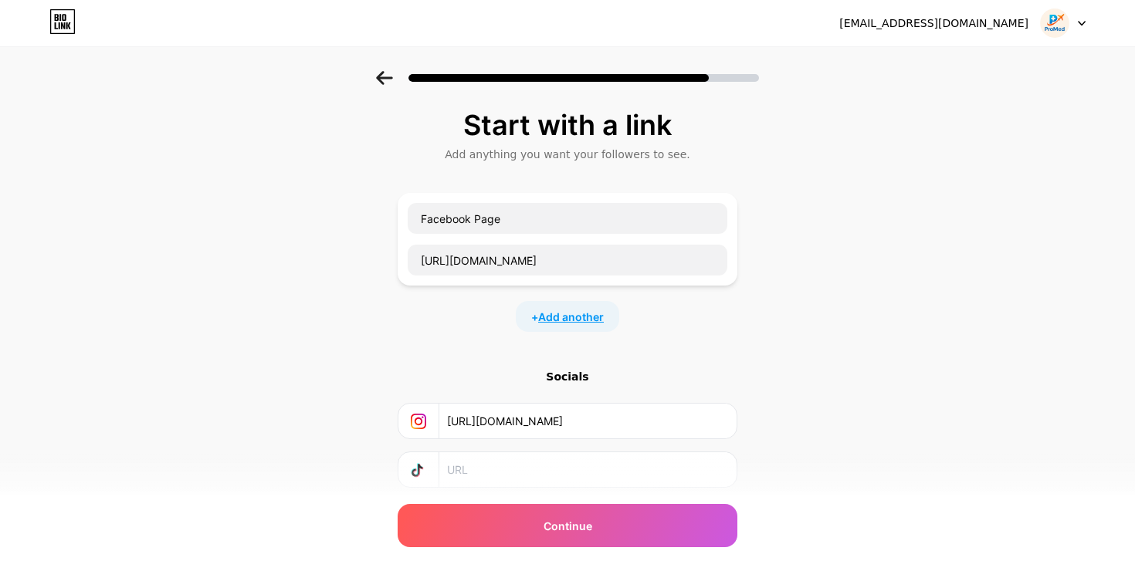
click at [590, 314] on span "Add another" at bounding box center [571, 317] width 66 height 16
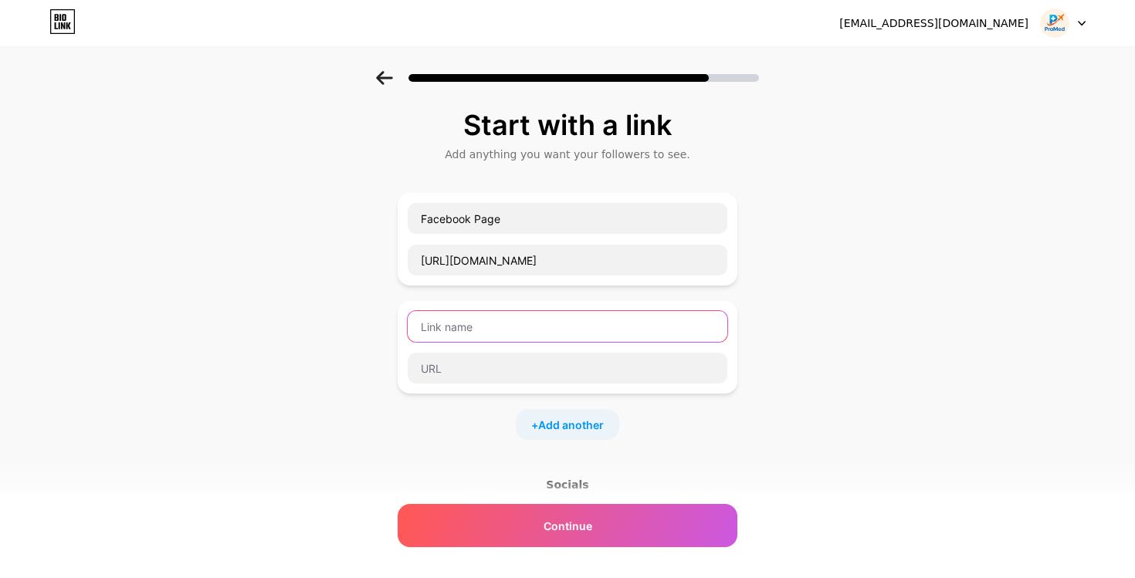
click at [579, 321] on input "text" at bounding box center [568, 326] width 320 height 31
type input "Telegram groupe"
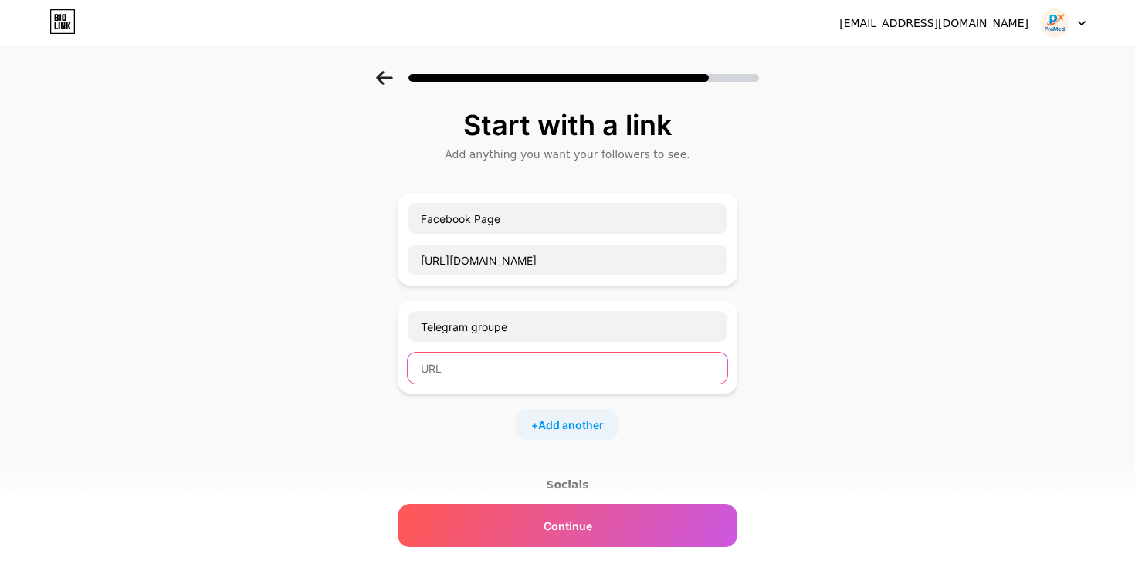
click at [554, 377] on input "text" at bounding box center [568, 368] width 320 height 31
paste input "[URL][DOMAIN_NAME]"
type input "[URL][DOMAIN_NAME]"
click at [553, 428] on span "Add another" at bounding box center [571, 425] width 66 height 16
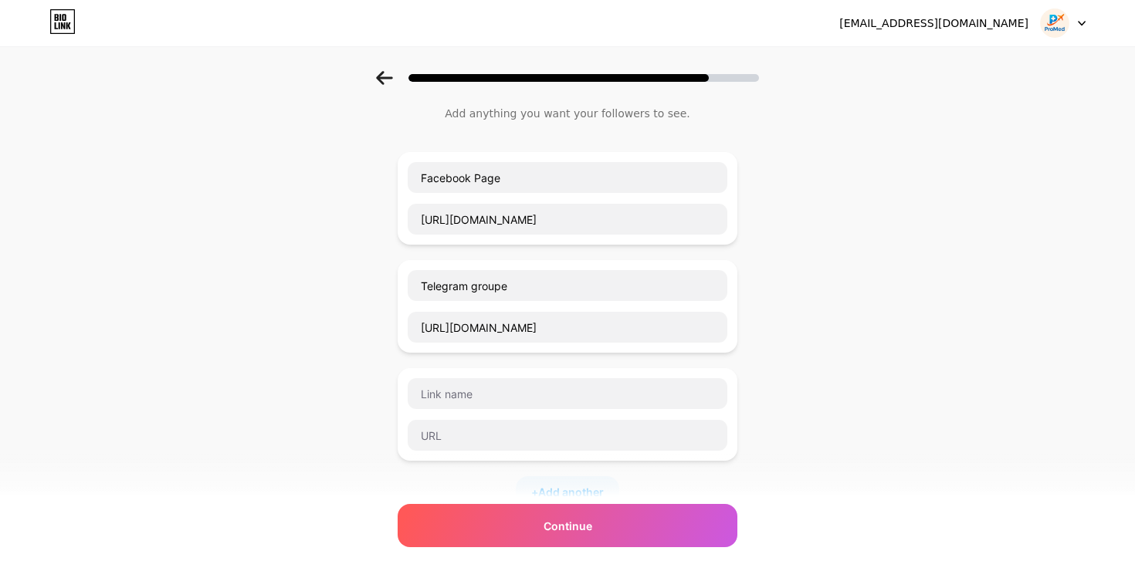
scroll to position [40, 0]
click at [521, 379] on input "text" at bounding box center [568, 394] width 320 height 31
click at [660, 397] on input "Facebook accoutn" at bounding box center [568, 394] width 320 height 31
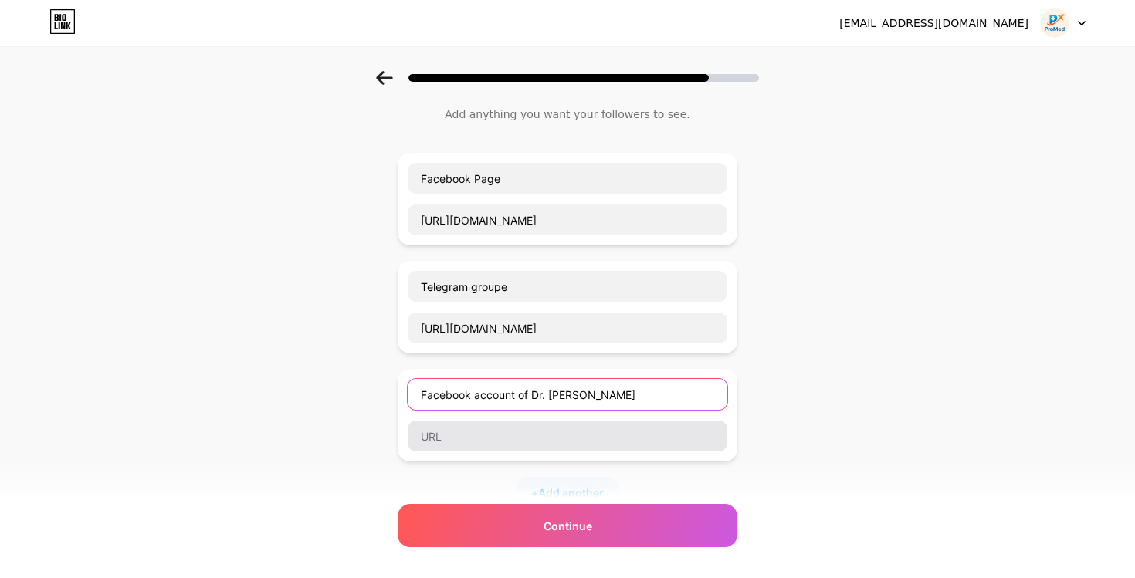
type input "Facebook account of Dr. [PERSON_NAME]"
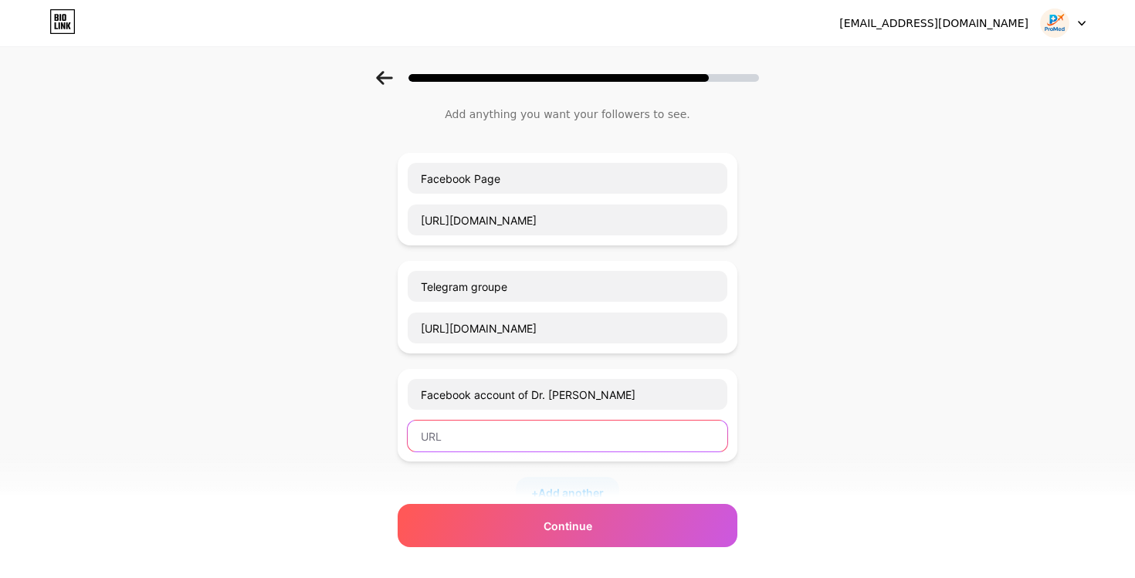
click at [556, 427] on input "text" at bounding box center [568, 436] width 320 height 31
paste input "[URL][DOMAIN_NAME]"
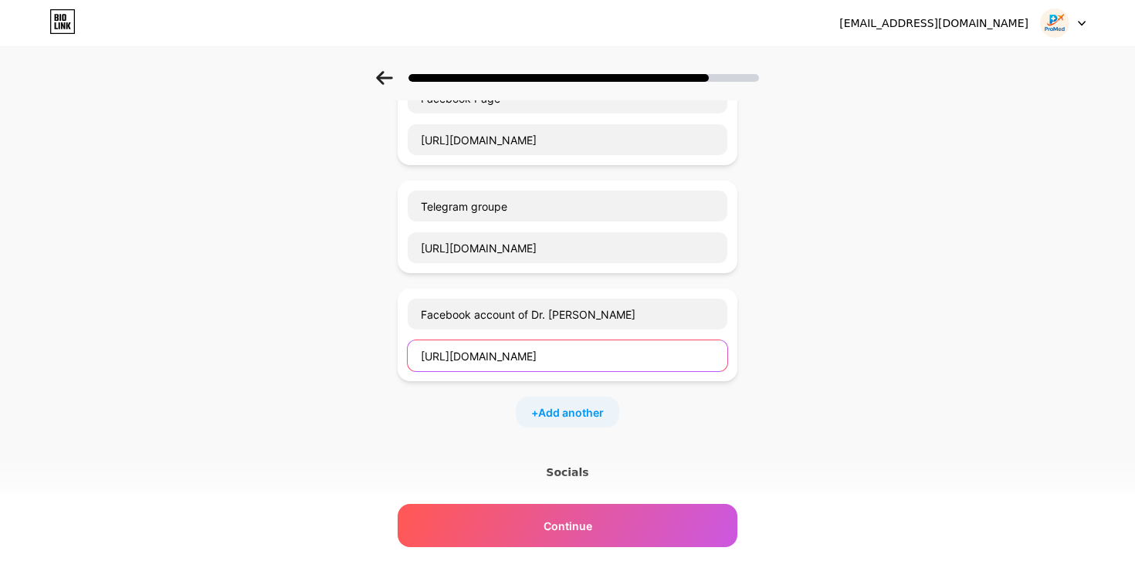
scroll to position [127, 0]
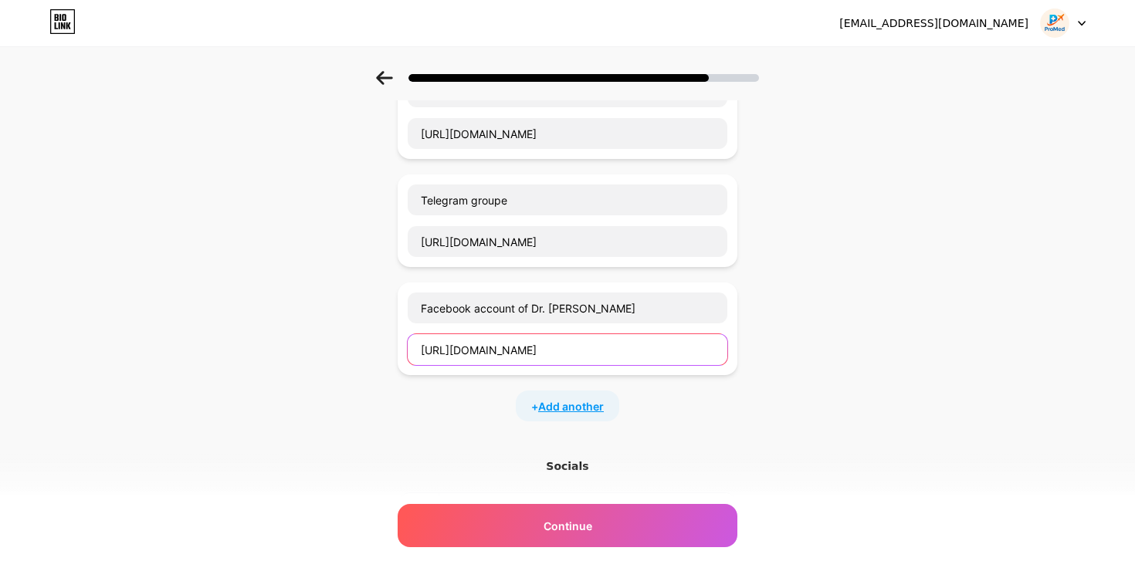
type input "[URL][DOMAIN_NAME]"
click at [550, 403] on span "Add another" at bounding box center [571, 407] width 66 height 16
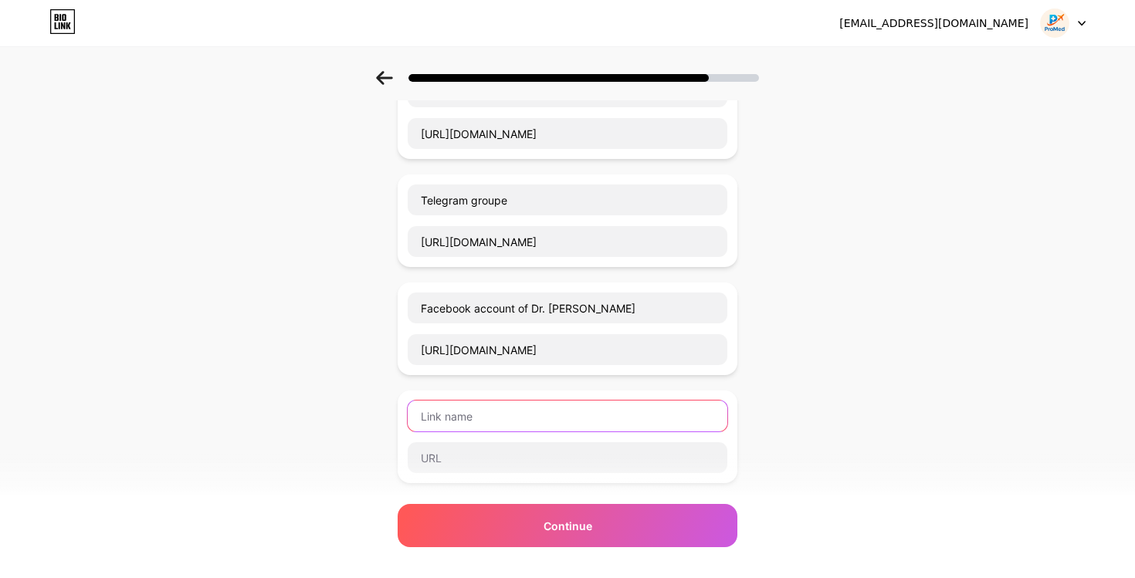
click at [550, 403] on input "text" at bounding box center [568, 416] width 320 height 31
type input "Whatsapp"
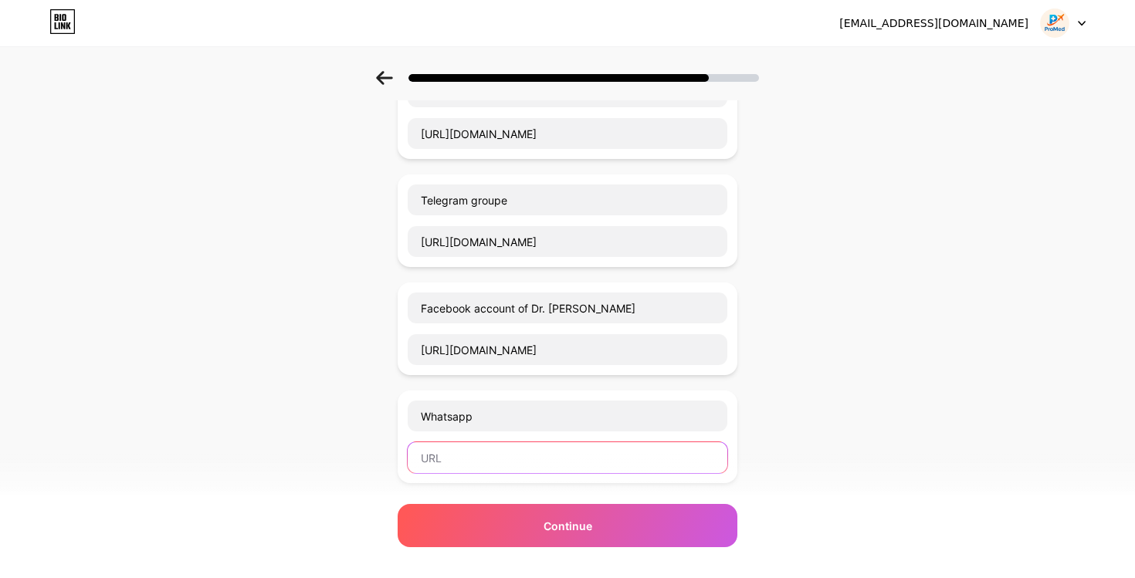
click at [553, 457] on input "text" at bounding box center [568, 458] width 320 height 31
paste input "[DOMAIN_NAME][URL]"
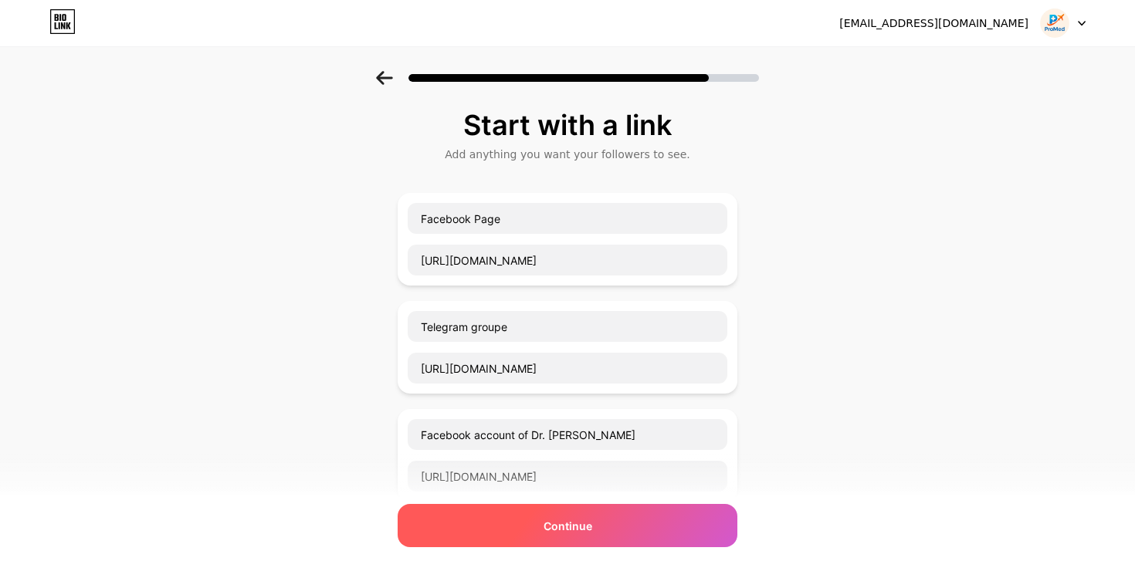
type input "[DOMAIN_NAME][URL]"
click at [589, 521] on span "Continue" at bounding box center [568, 526] width 49 height 16
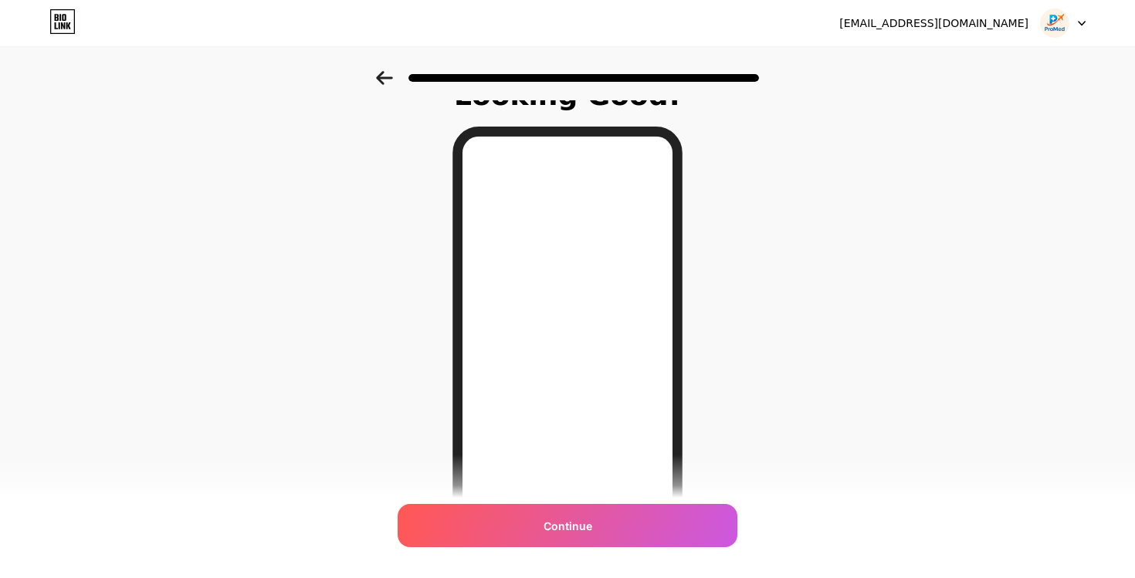
scroll to position [28, 0]
click at [384, 78] on icon at bounding box center [384, 78] width 16 height 14
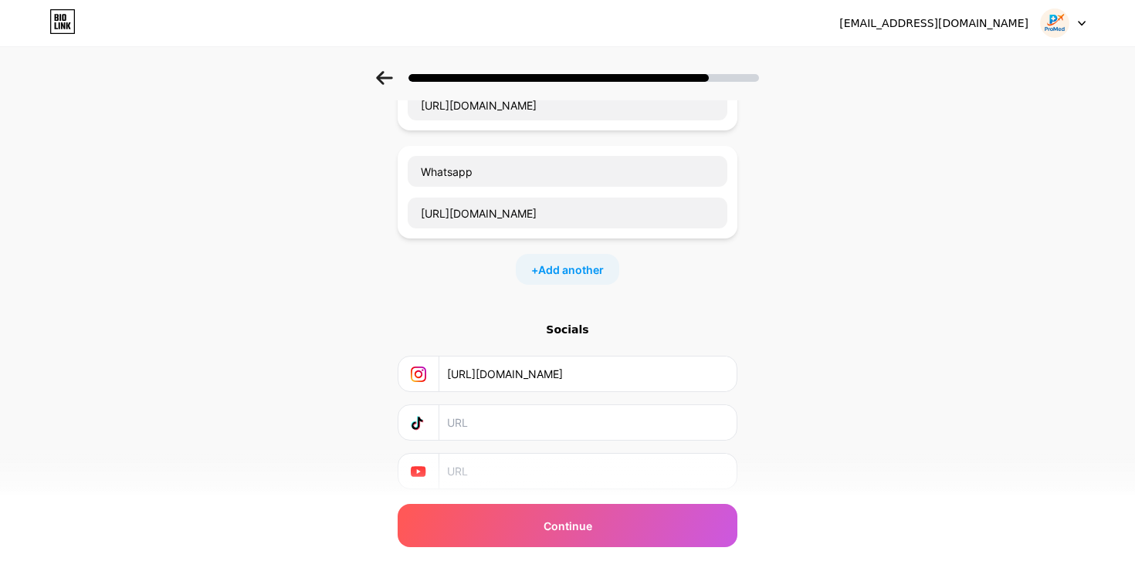
scroll to position [0, 216]
drag, startPoint x: 447, startPoint y: 374, endPoint x: 785, endPoint y: 372, distance: 338.3
click at [785, 372] on div "Start with a link Add anything you want your followers to see. Facebook Page [U…" at bounding box center [567, 133] width 1135 height 867
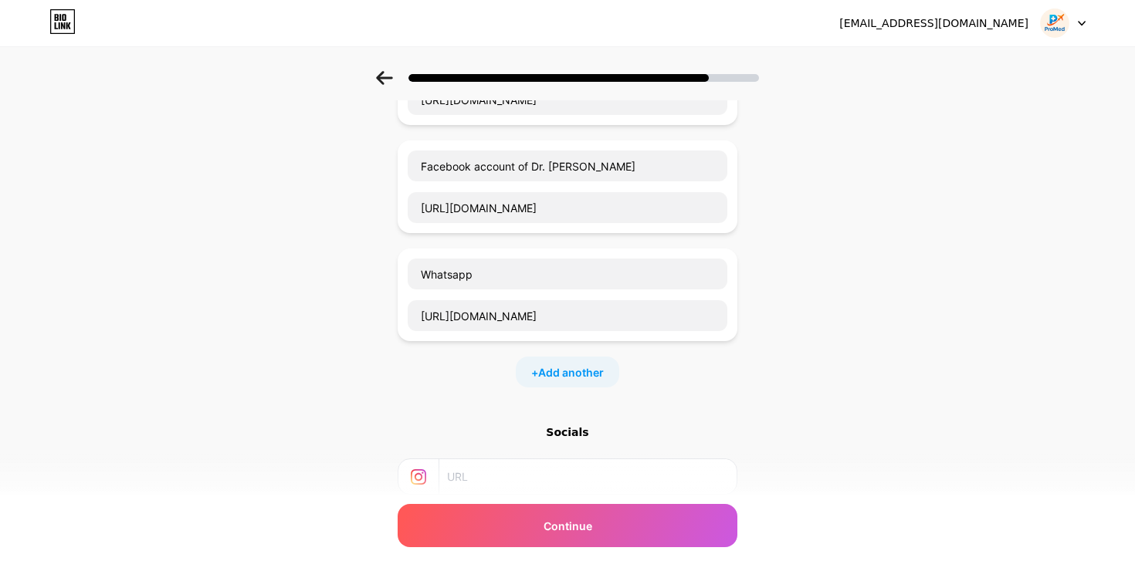
scroll to position [270, 0]
click at [593, 364] on span "Add another" at bounding box center [571, 372] width 66 height 16
click at [500, 416] on input "text" at bounding box center [568, 423] width 320 height 31
paste input "[URL][DOMAIN_NAME]"
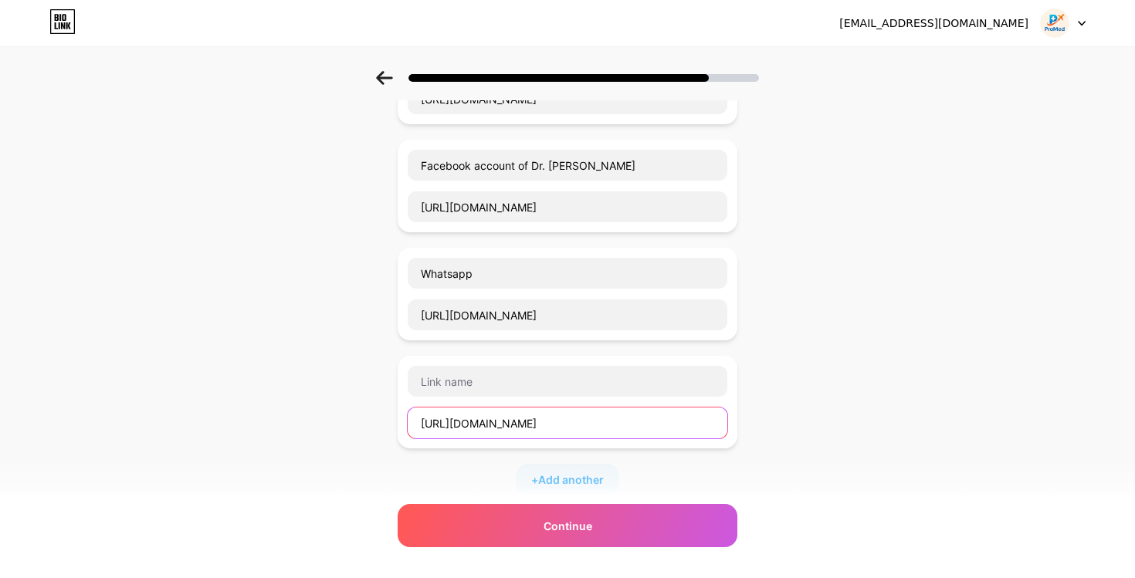
scroll to position [0, 203]
type input "[URL][DOMAIN_NAME]"
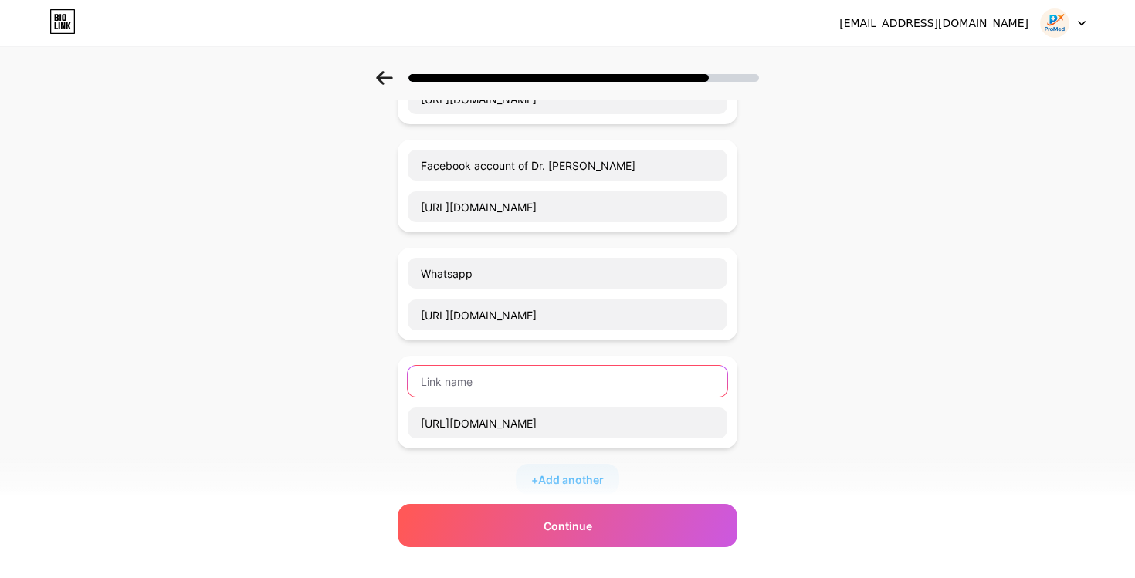
scroll to position [0, 0]
click at [482, 391] on input "text" at bounding box center [568, 381] width 320 height 31
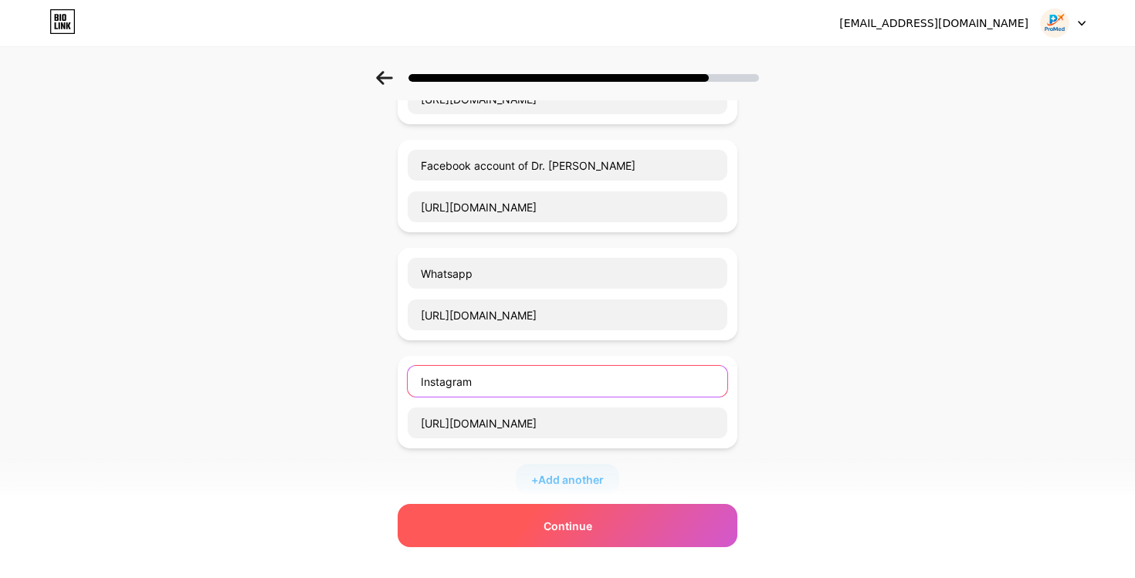
type input "Instagram"
click at [564, 532] on span "Continue" at bounding box center [568, 526] width 49 height 16
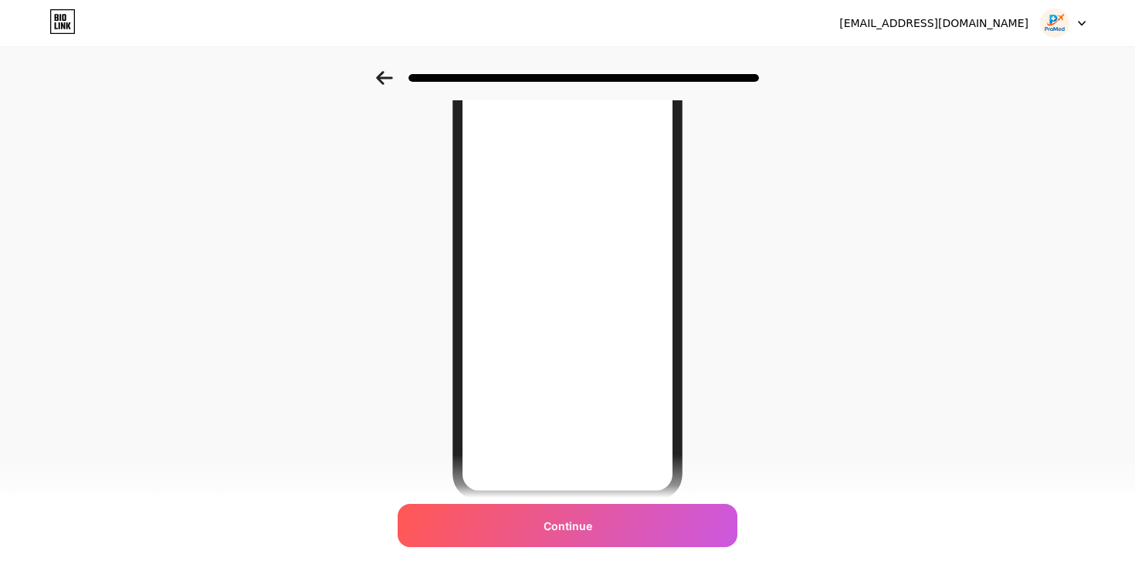
scroll to position [137, 0]
click at [388, 72] on icon at bounding box center [384, 78] width 17 height 14
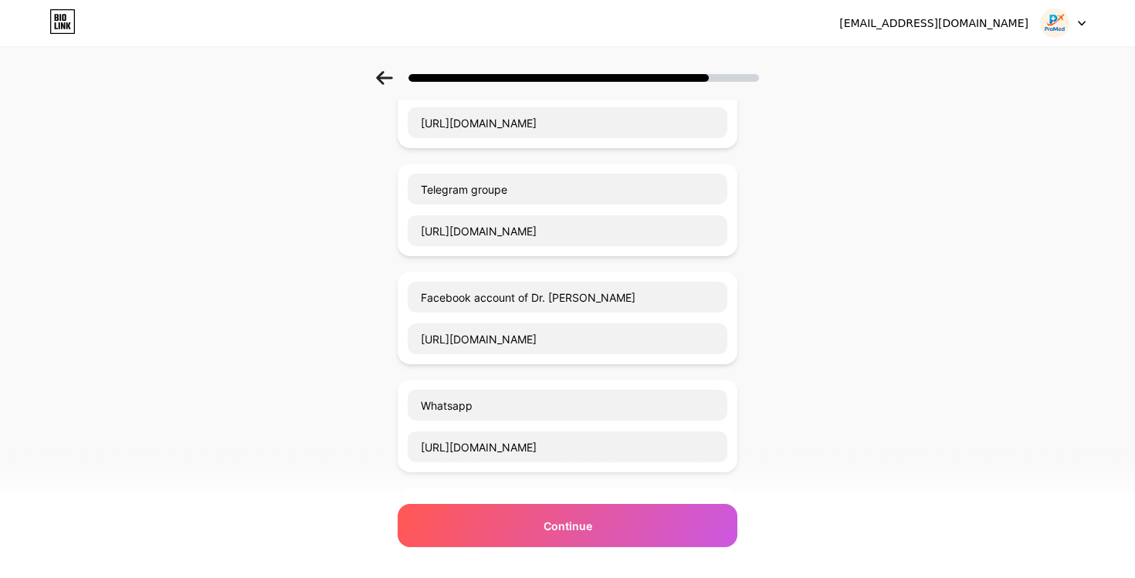
scroll to position [0, 0]
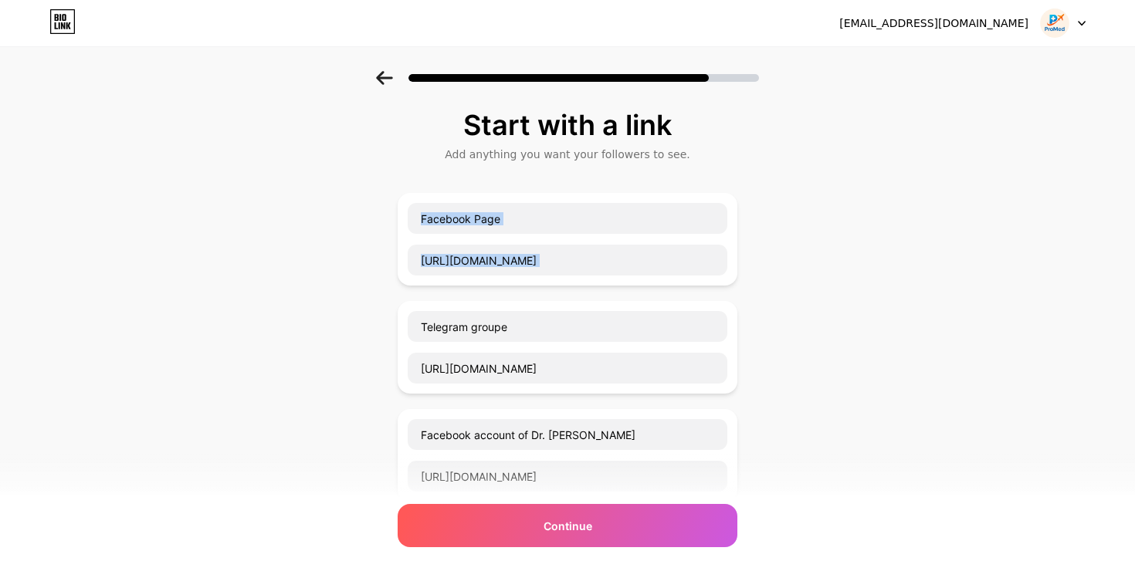
drag, startPoint x: 474, startPoint y: 307, endPoint x: 481, endPoint y: 166, distance: 140.7
click at [482, 165] on div "Start with a link Add anything you want your followers to see. Facebook Page [U…" at bounding box center [568, 540] width 340 height 860
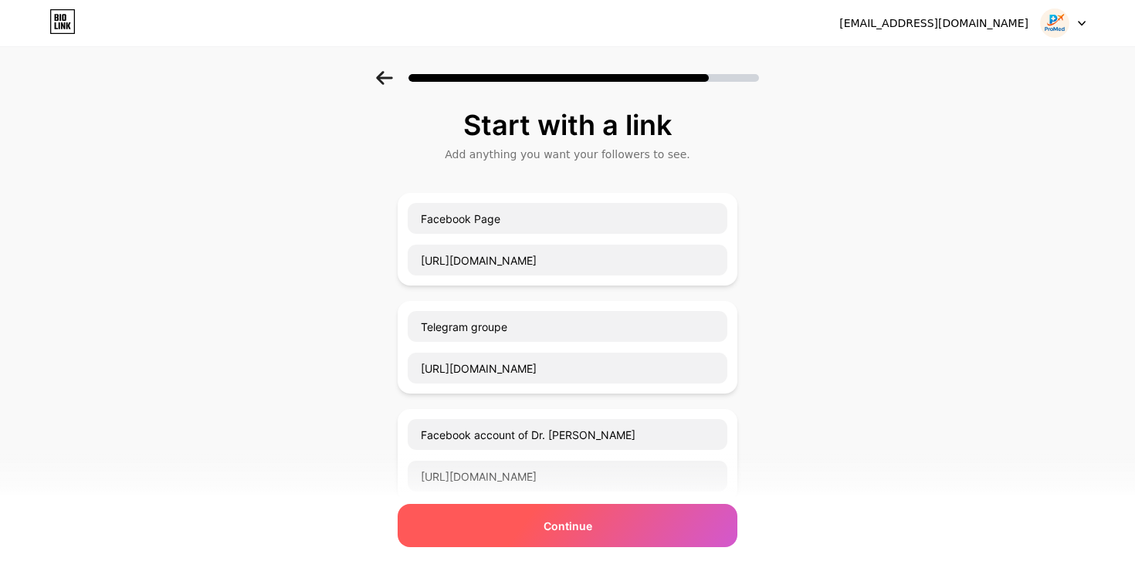
click at [549, 545] on div "Continue" at bounding box center [568, 525] width 340 height 43
click at [572, 531] on span "Continue" at bounding box center [568, 526] width 49 height 16
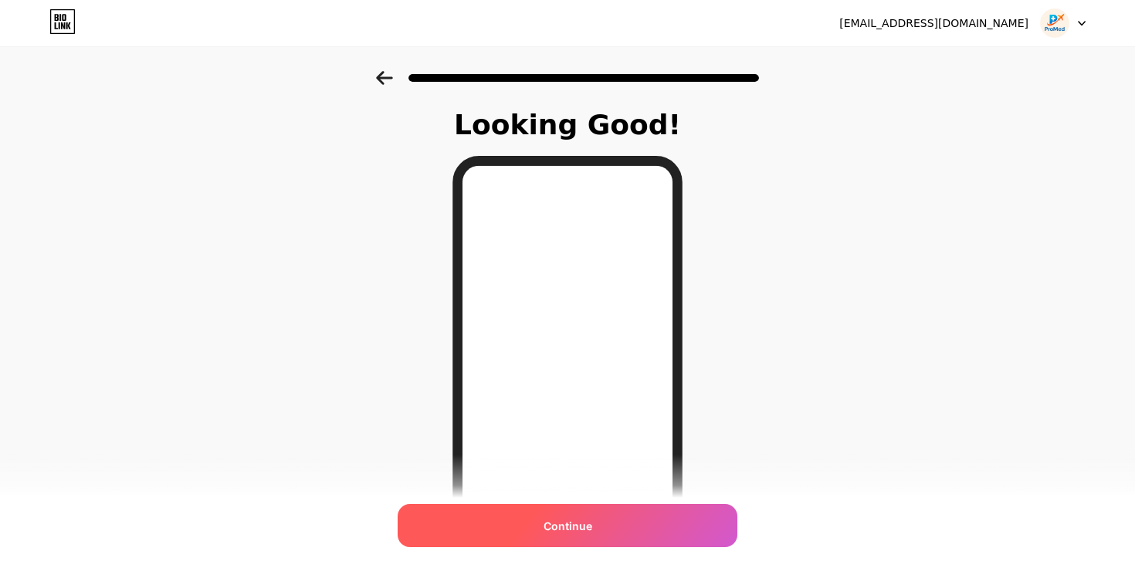
click at [582, 521] on span "Continue" at bounding box center [568, 526] width 49 height 16
